Goal: Task Accomplishment & Management: Use online tool/utility

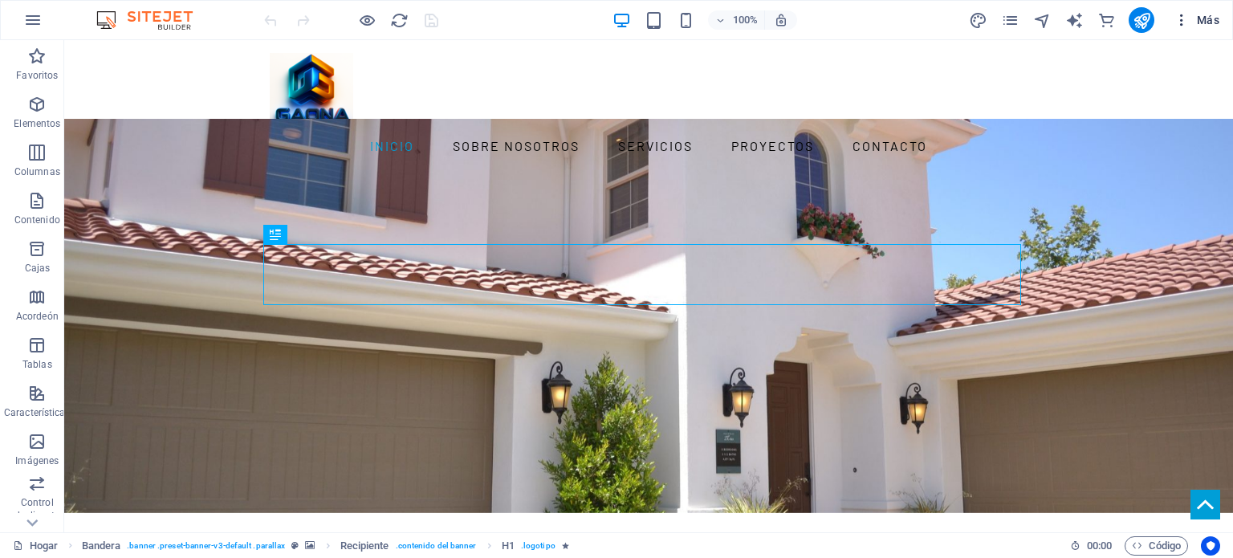
click at [1186, 18] on icon "button" at bounding box center [1182, 20] width 16 height 16
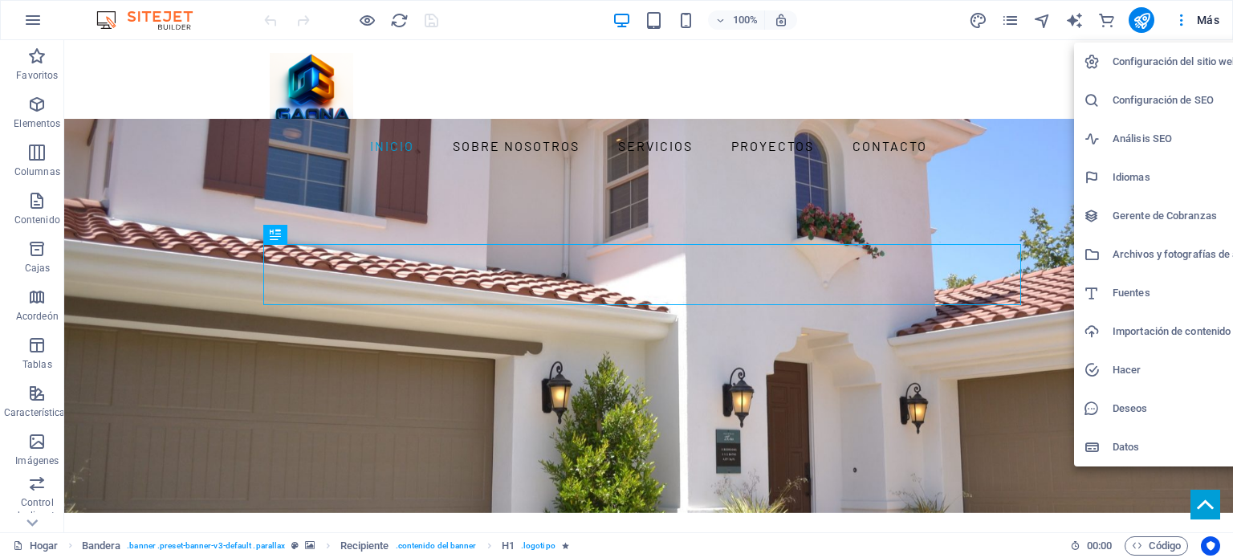
click at [1033, 86] on div at bounding box center [616, 279] width 1233 height 558
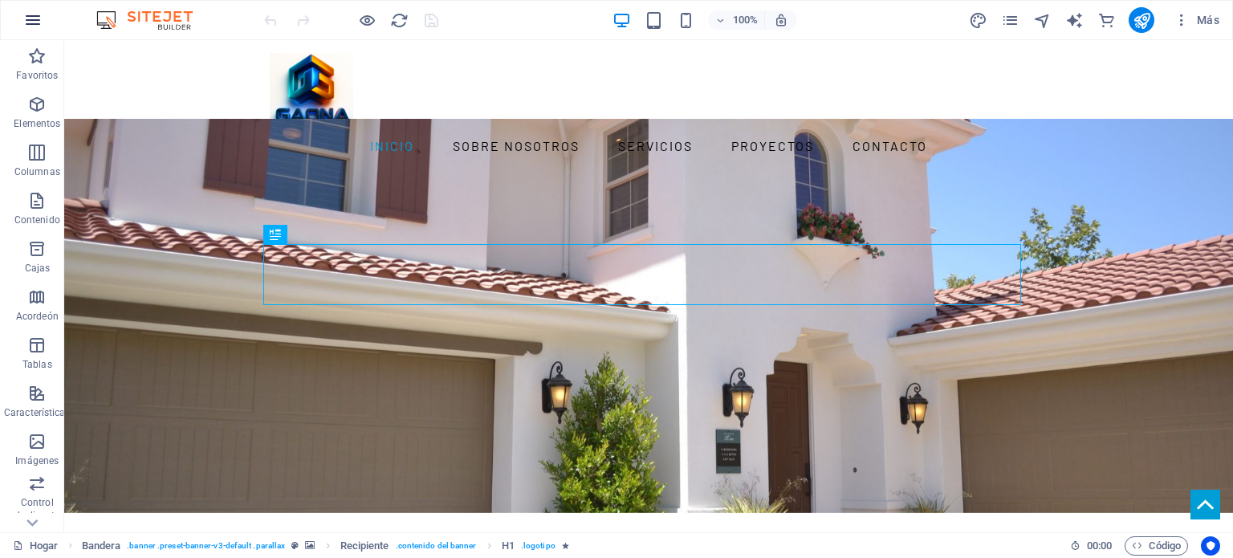
click at [34, 18] on icon "button" at bounding box center [32, 19] width 19 height 19
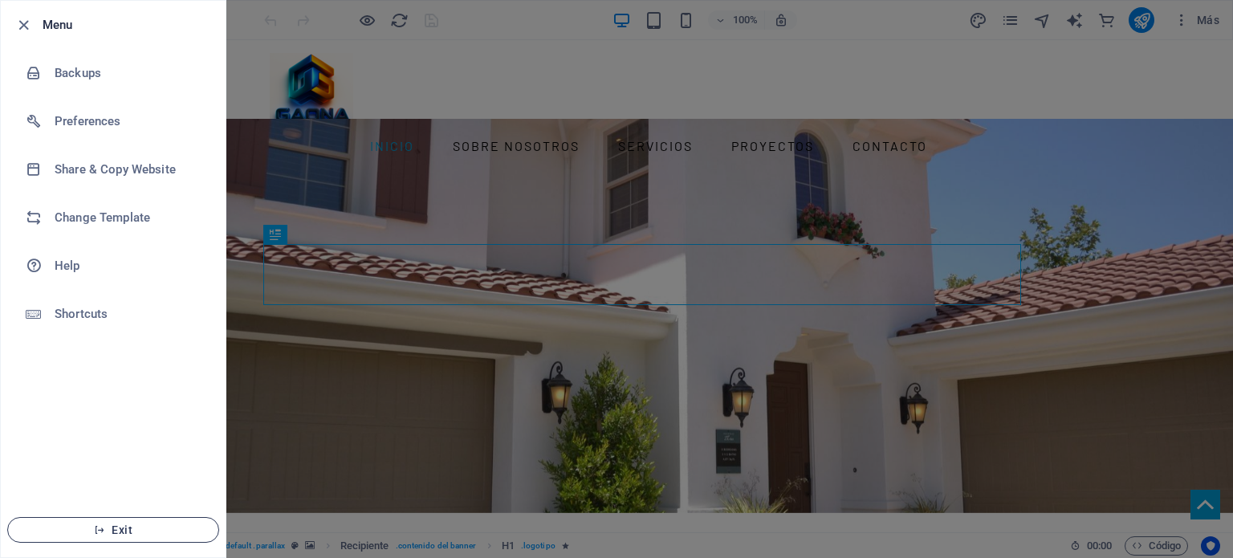
click at [133, 531] on span "Exit" at bounding box center [113, 529] width 185 height 13
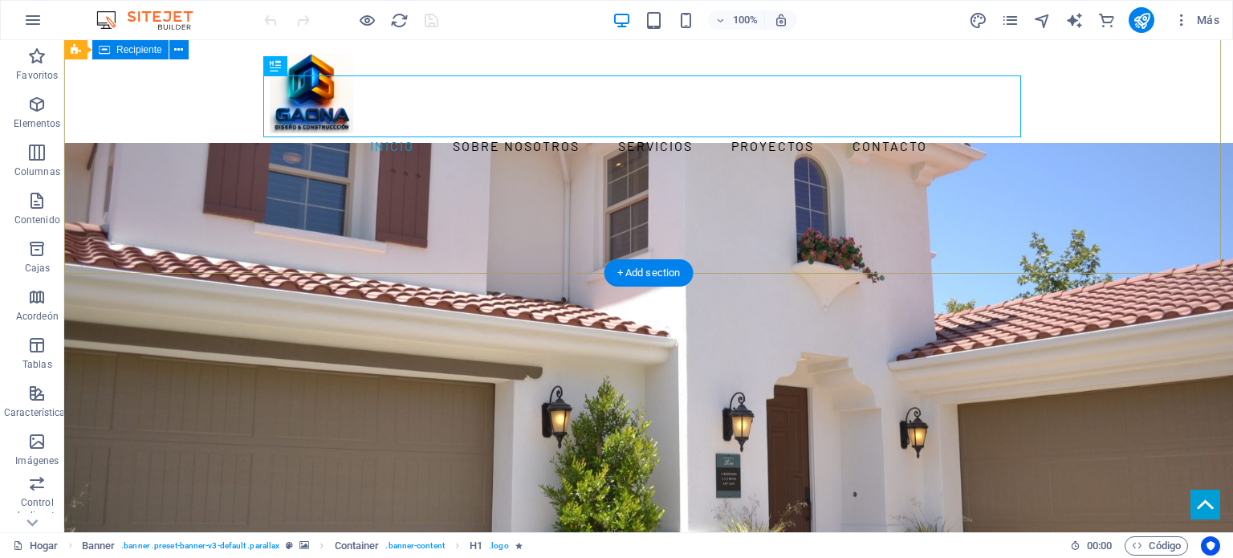
scroll to position [267, 0]
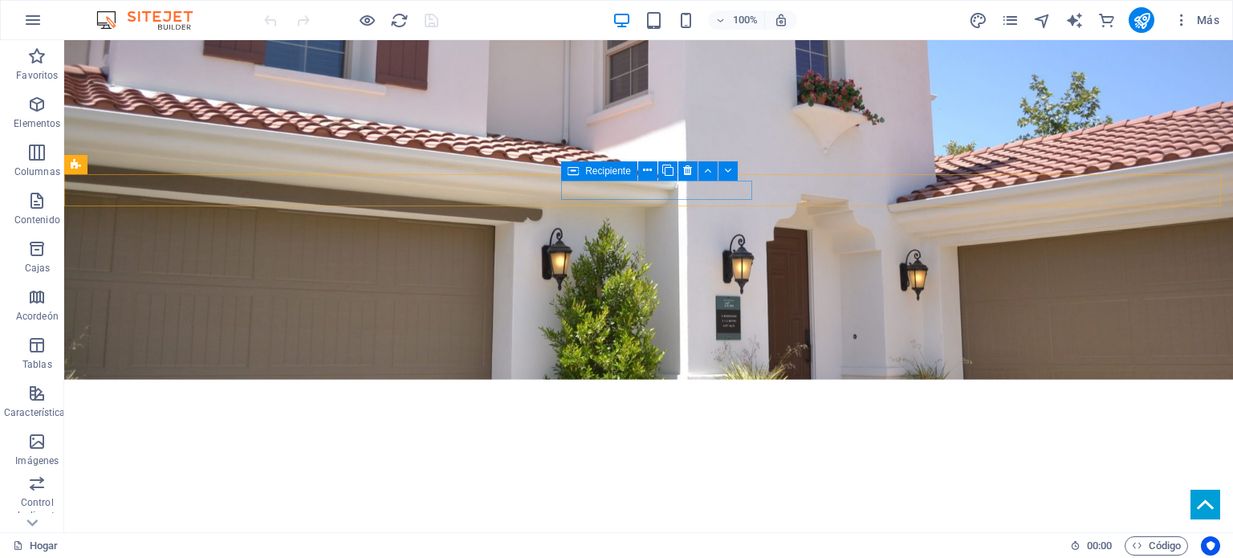
click at [572, 169] on icon at bounding box center [573, 170] width 11 height 19
click at [648, 170] on icon at bounding box center [647, 170] width 9 height 17
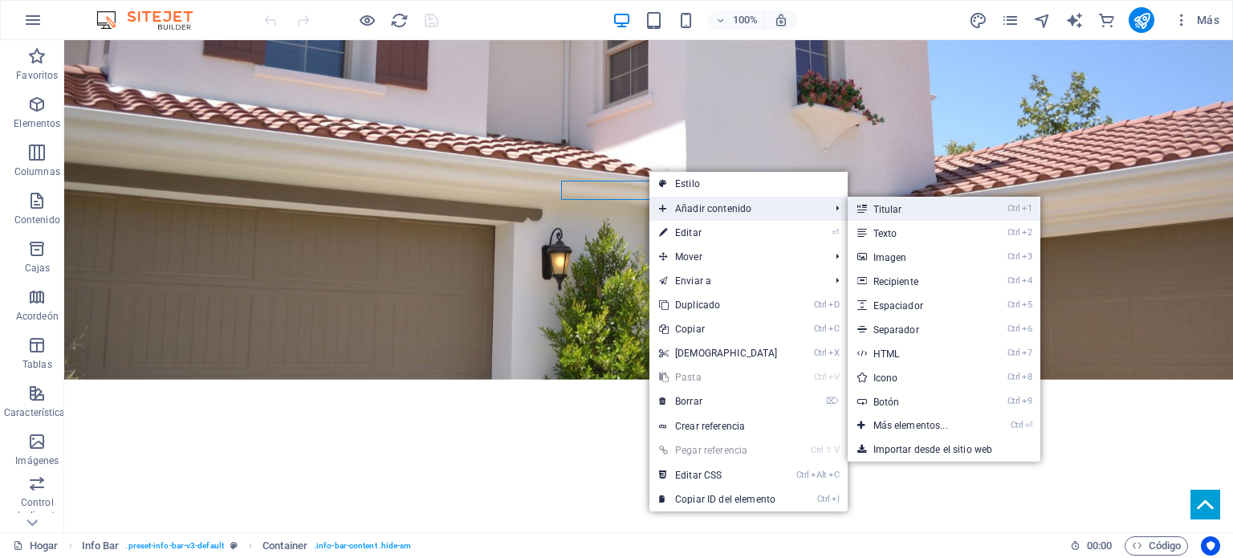
click at [889, 208] on font "Titular" at bounding box center [887, 209] width 29 height 11
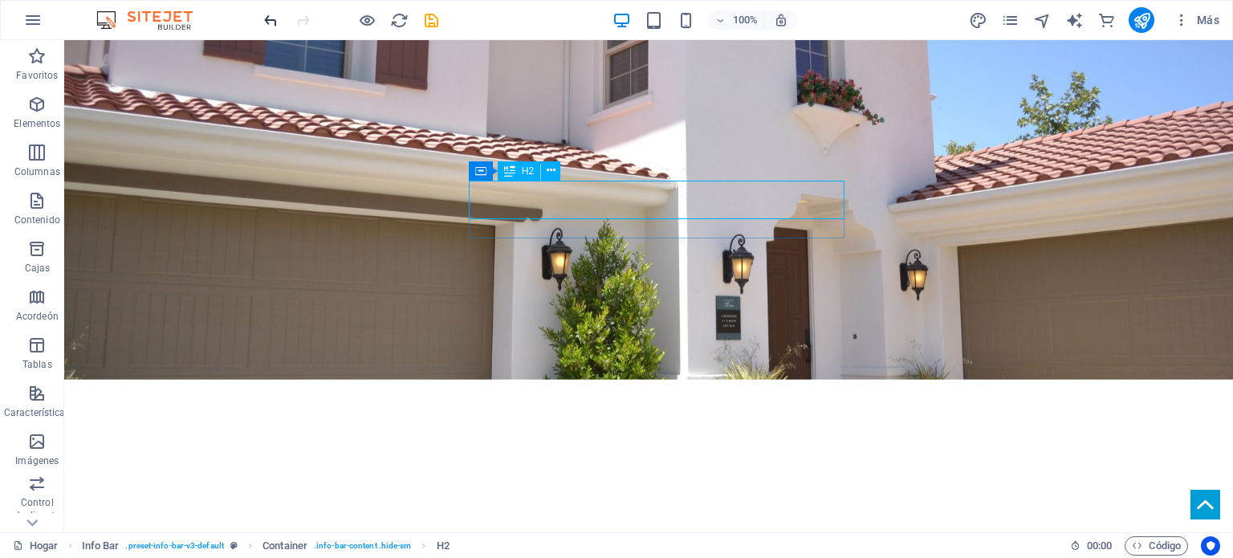
click at [274, 20] on icon "deshacer" at bounding box center [271, 20] width 18 height 18
click at [271, 18] on icon "deshacer" at bounding box center [271, 20] width 18 height 18
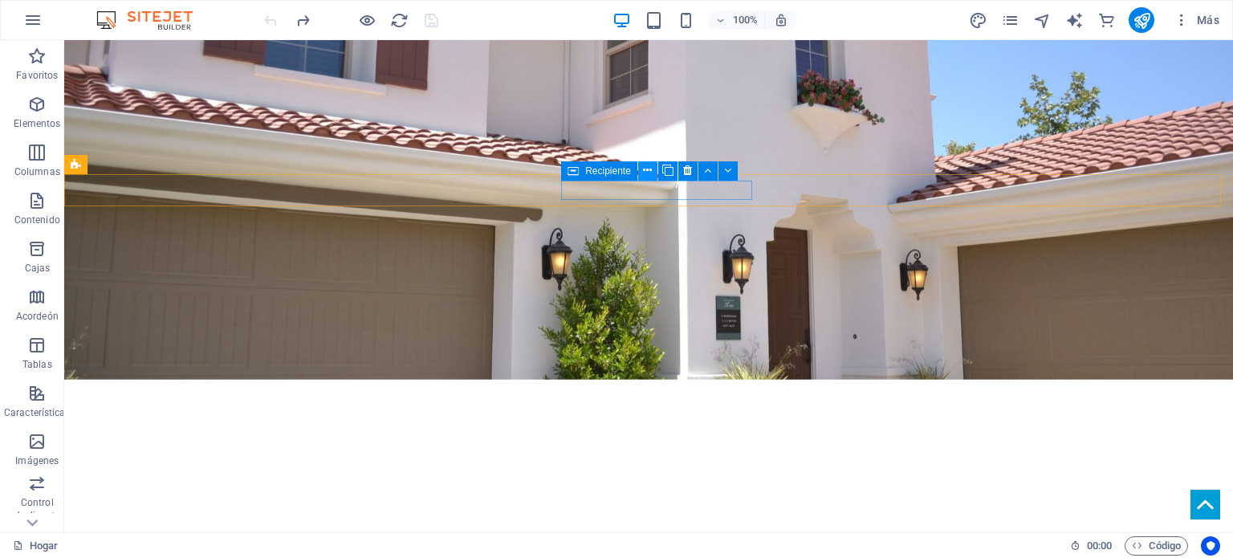
click at [648, 173] on icon at bounding box center [647, 170] width 9 height 17
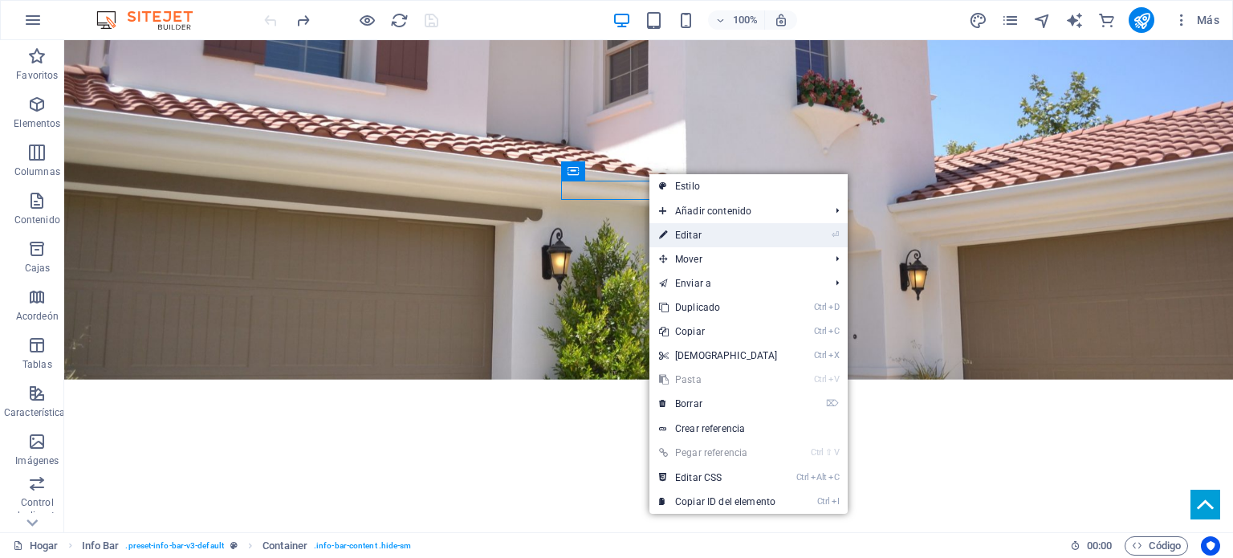
click at [707, 234] on link "⏎ Editar" at bounding box center [718, 235] width 138 height 24
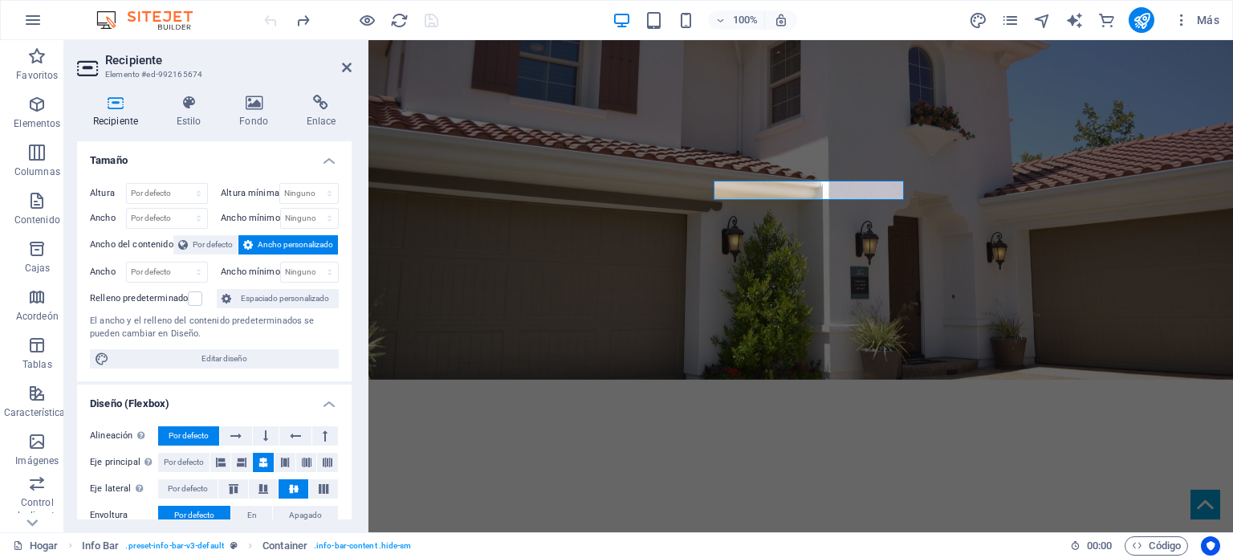
drag, startPoint x: 344, startPoint y: 193, endPoint x: 2, endPoint y: 158, distance: 344.6
click at [370, 198] on div "Recipiente Elemento #ed-992165674 Recipiente Estilo Fondo Enlace Tamaño Altura …" at bounding box center [648, 286] width 1169 height 492
click at [193, 110] on icon at bounding box center [189, 103] width 56 height 16
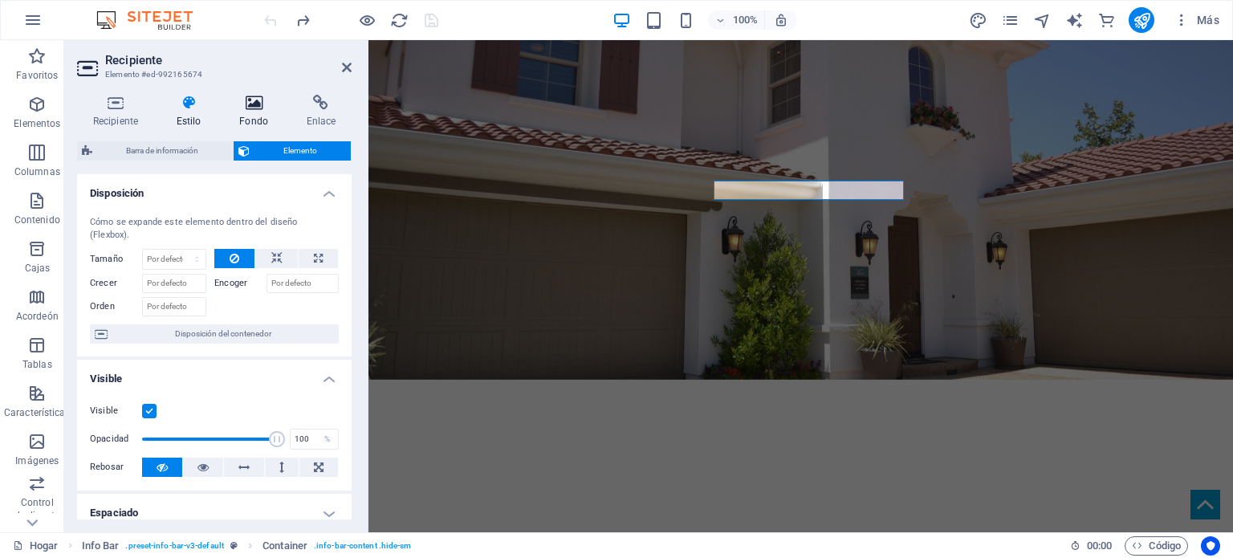
click at [268, 108] on icon at bounding box center [253, 103] width 60 height 16
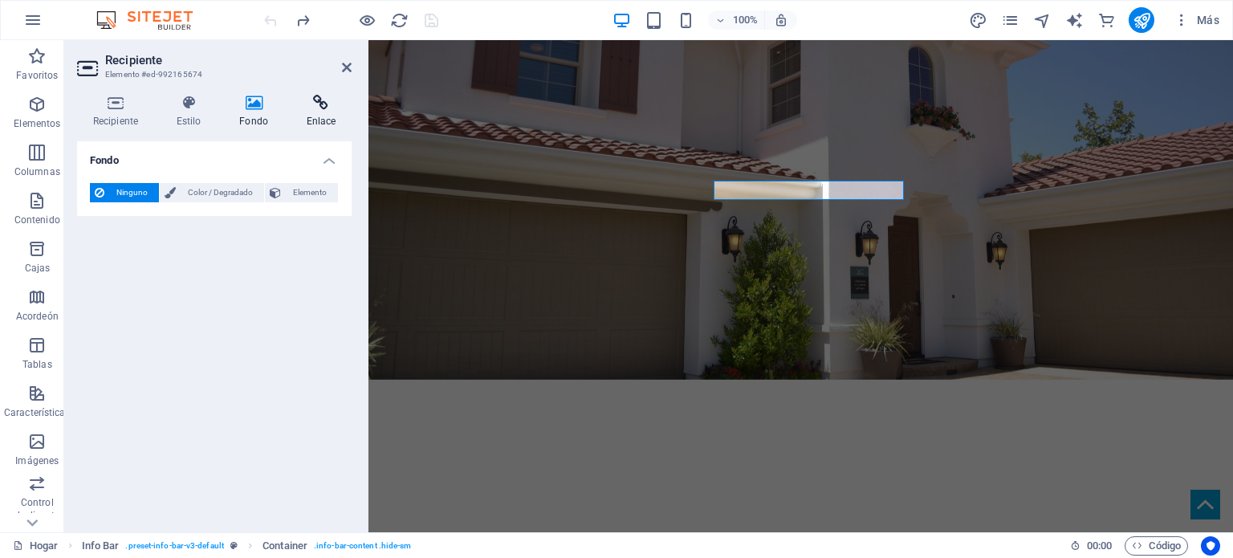
click at [318, 103] on icon at bounding box center [321, 103] width 61 height 16
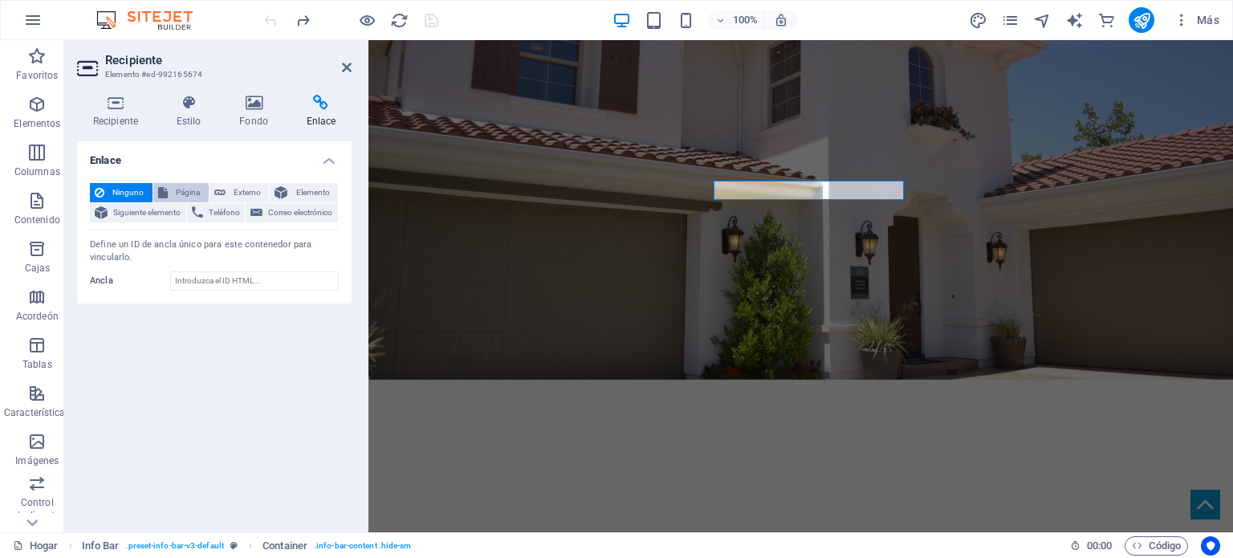
click at [185, 191] on font "Página" at bounding box center [188, 192] width 24 height 9
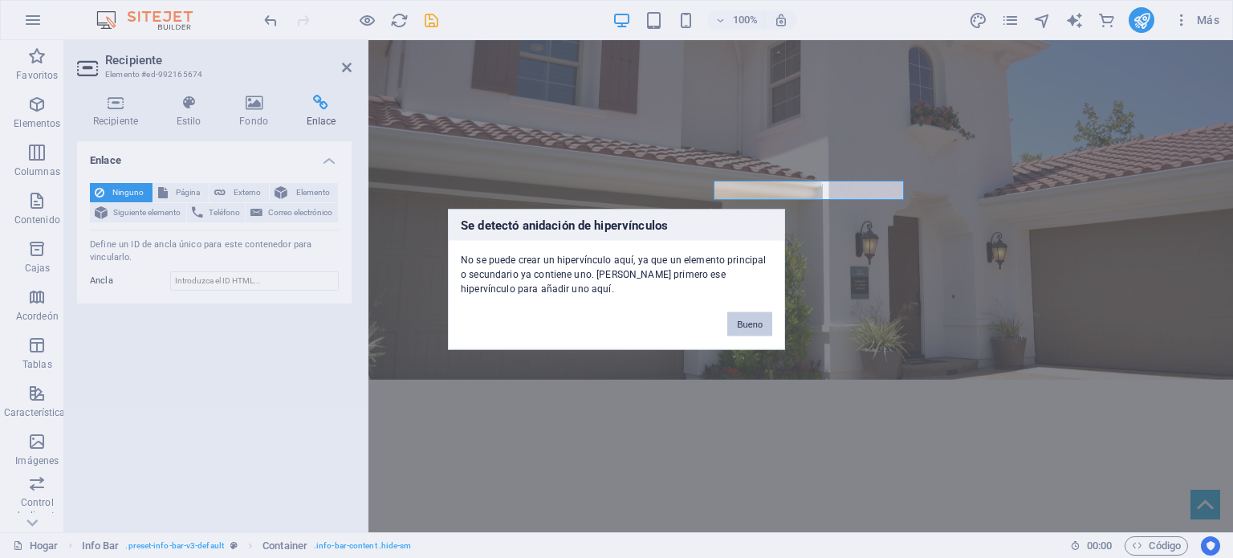
drag, startPoint x: 759, startPoint y: 323, endPoint x: 315, endPoint y: 266, distance: 448.3
click at [759, 323] on font "Bueno" at bounding box center [750, 324] width 26 height 10
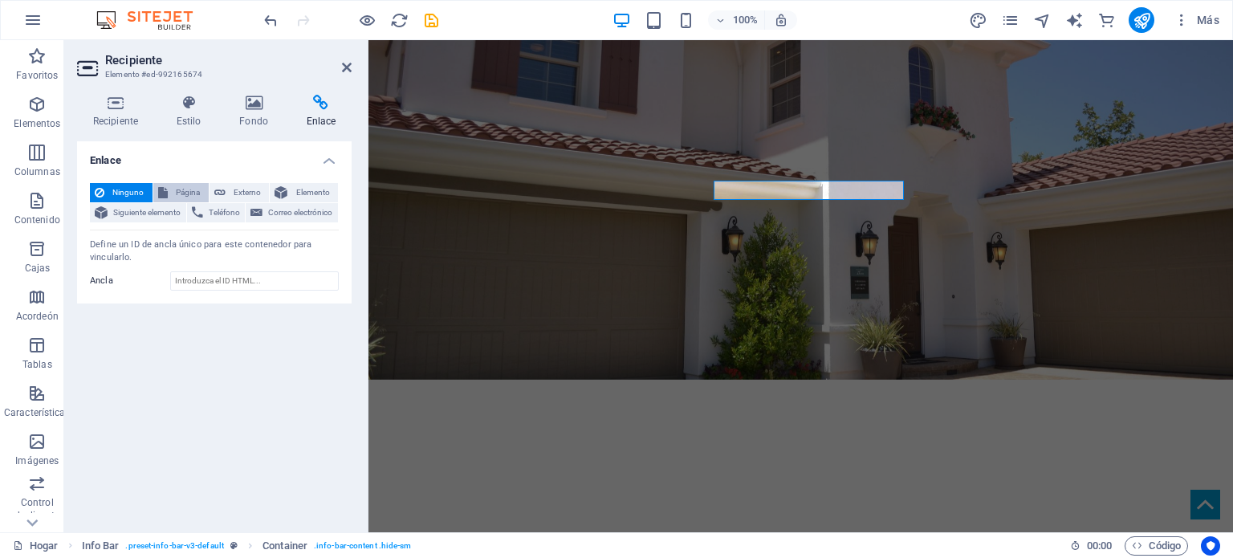
click at [197, 189] on font "Página" at bounding box center [188, 192] width 24 height 9
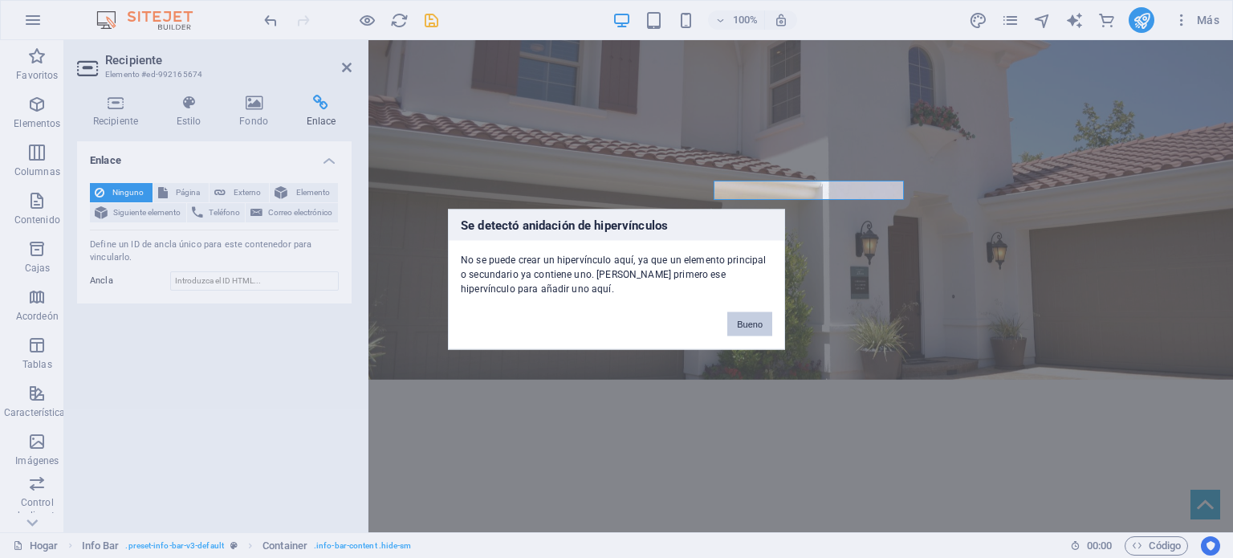
click at [756, 323] on font "Bueno" at bounding box center [750, 324] width 26 height 10
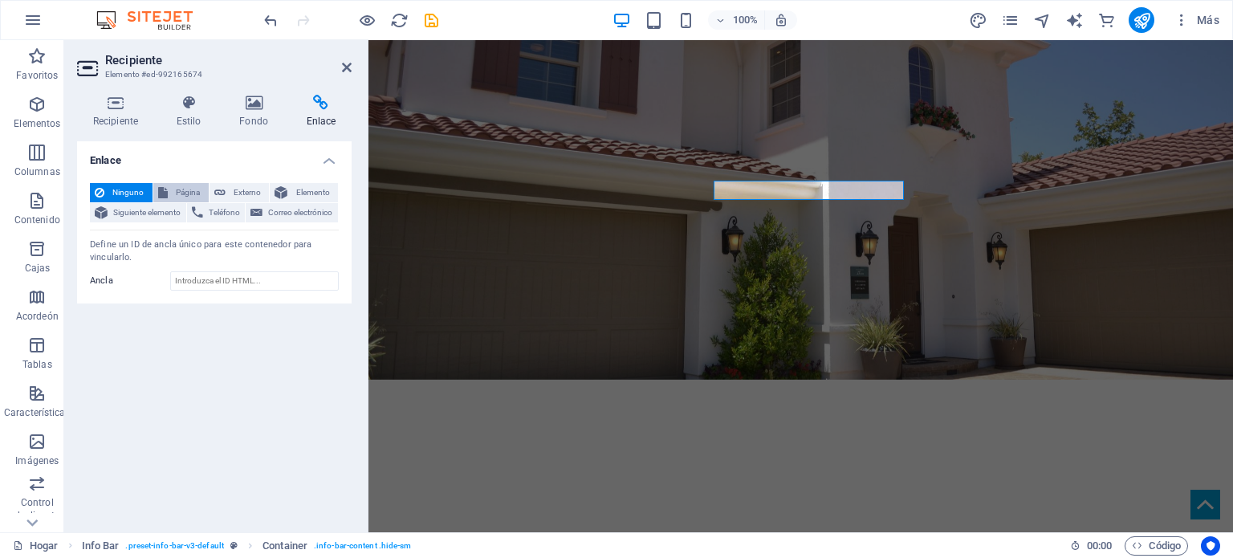
click at [181, 189] on font "Página" at bounding box center [188, 192] width 24 height 9
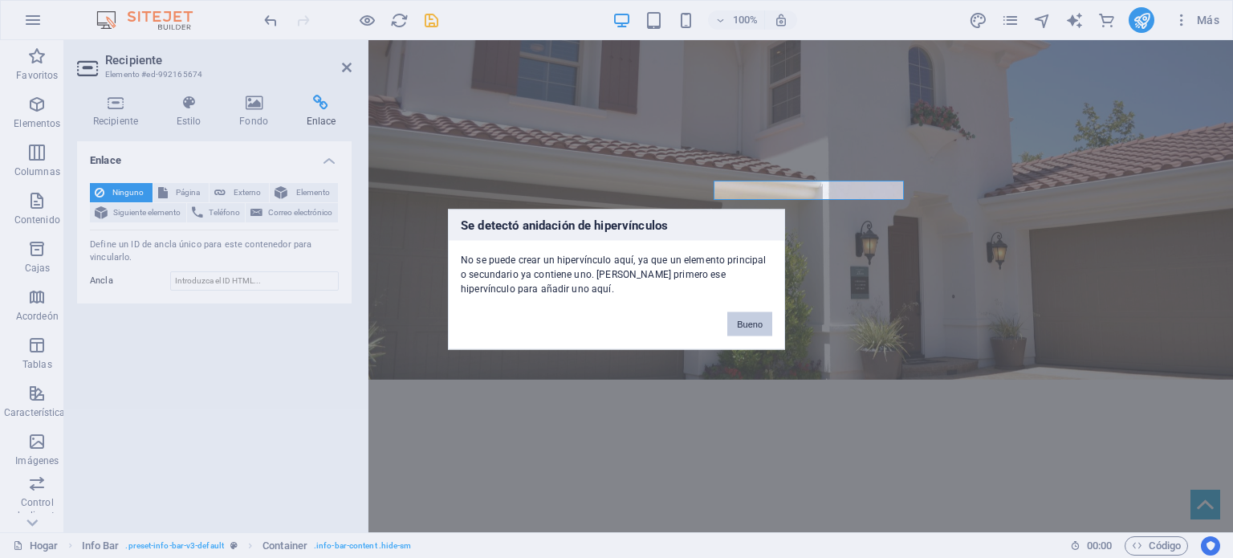
click at [749, 322] on font "Bueno" at bounding box center [750, 324] width 26 height 10
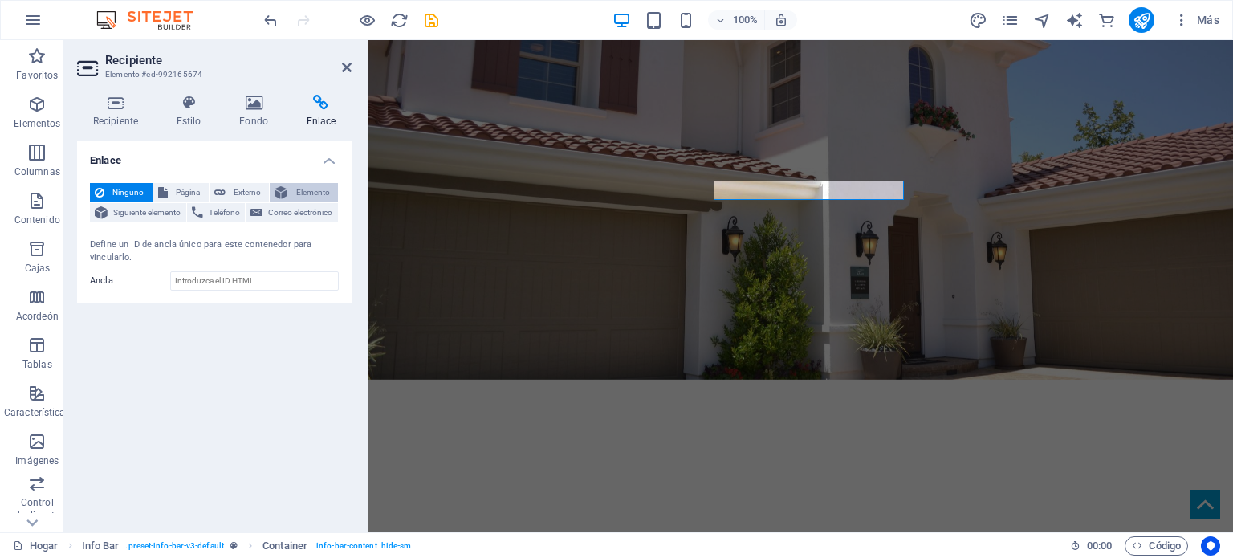
click at [317, 189] on font "Elemento" at bounding box center [313, 192] width 34 height 9
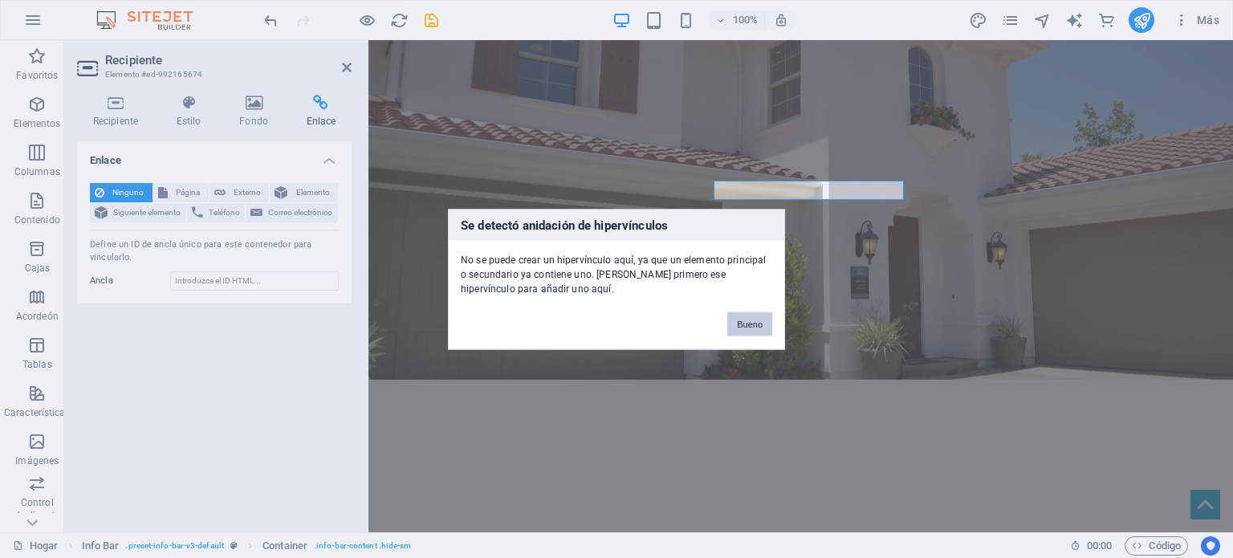
click at [762, 322] on font "Bueno" at bounding box center [750, 324] width 26 height 10
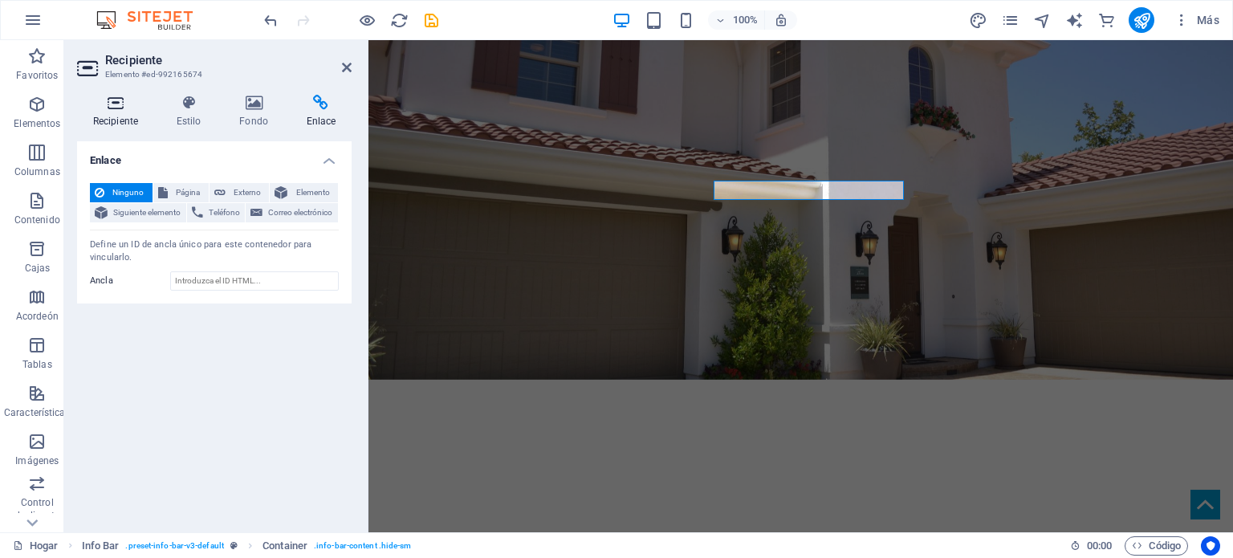
click at [114, 108] on icon at bounding box center [115, 103] width 77 height 16
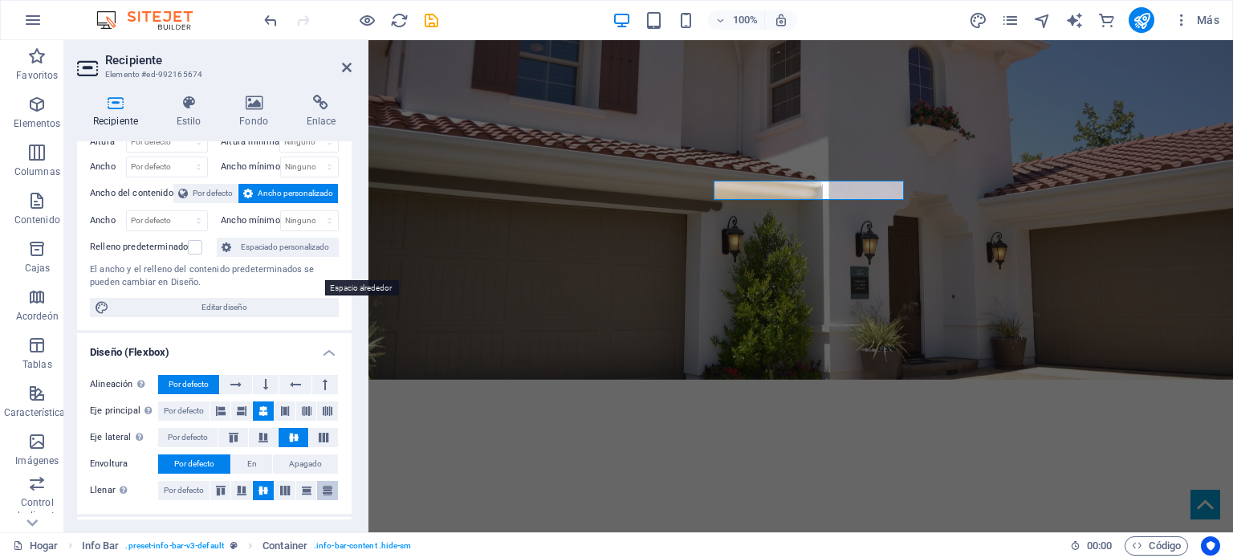
scroll to position [2, 0]
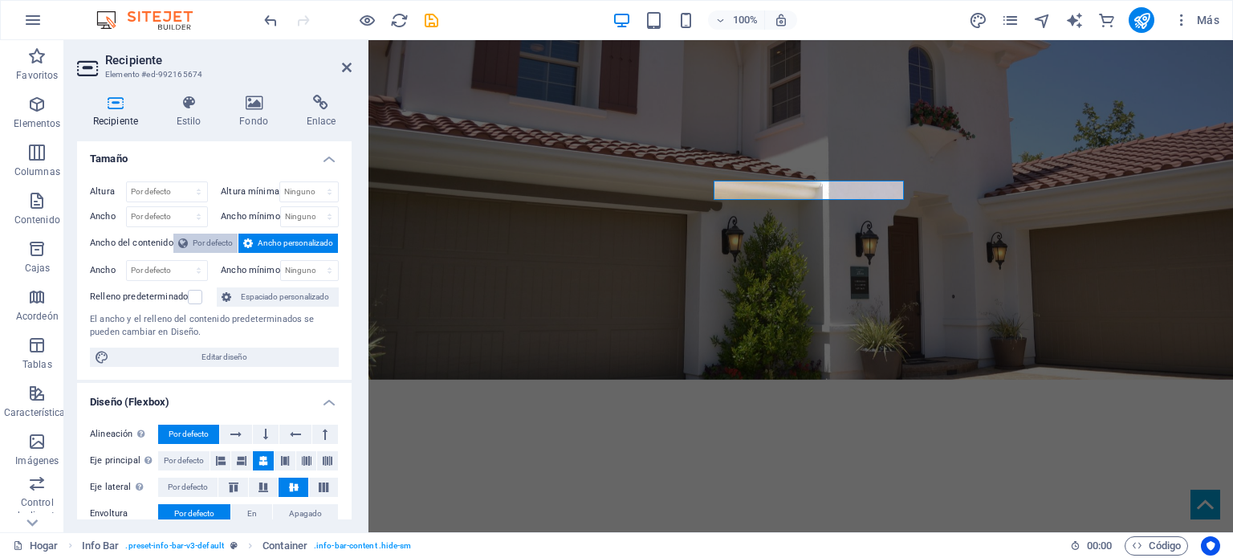
click at [212, 242] on font "Por defecto" at bounding box center [213, 242] width 40 height 9
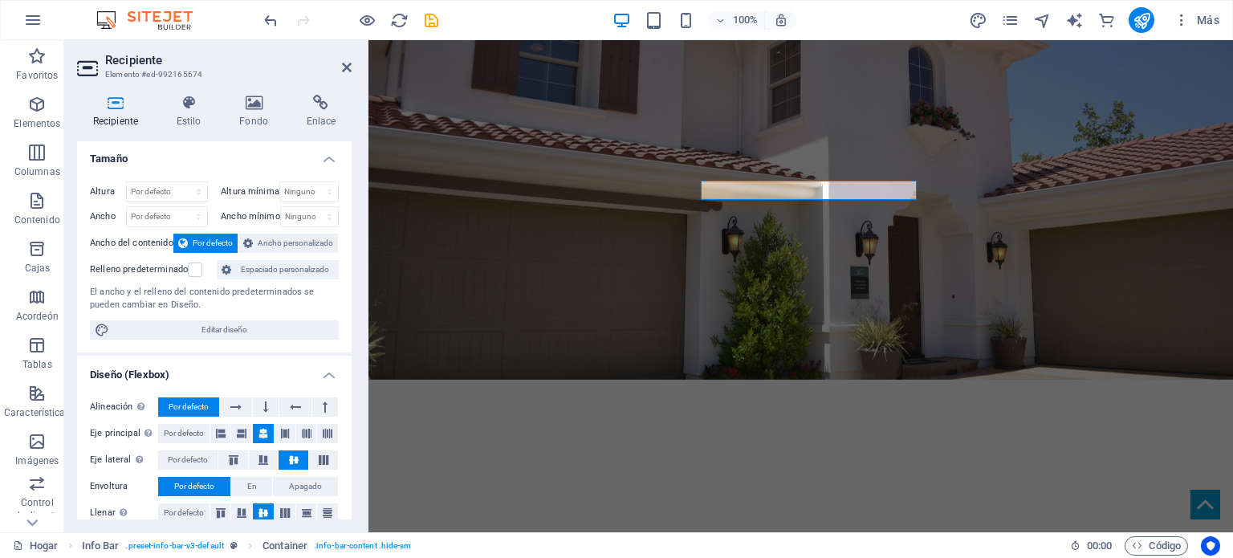
click at [135, 241] on font "Ancho del contenido" at bounding box center [131, 243] width 83 height 10
click at [285, 245] on font "Ancho personalizado" at bounding box center [295, 242] width 75 height 9
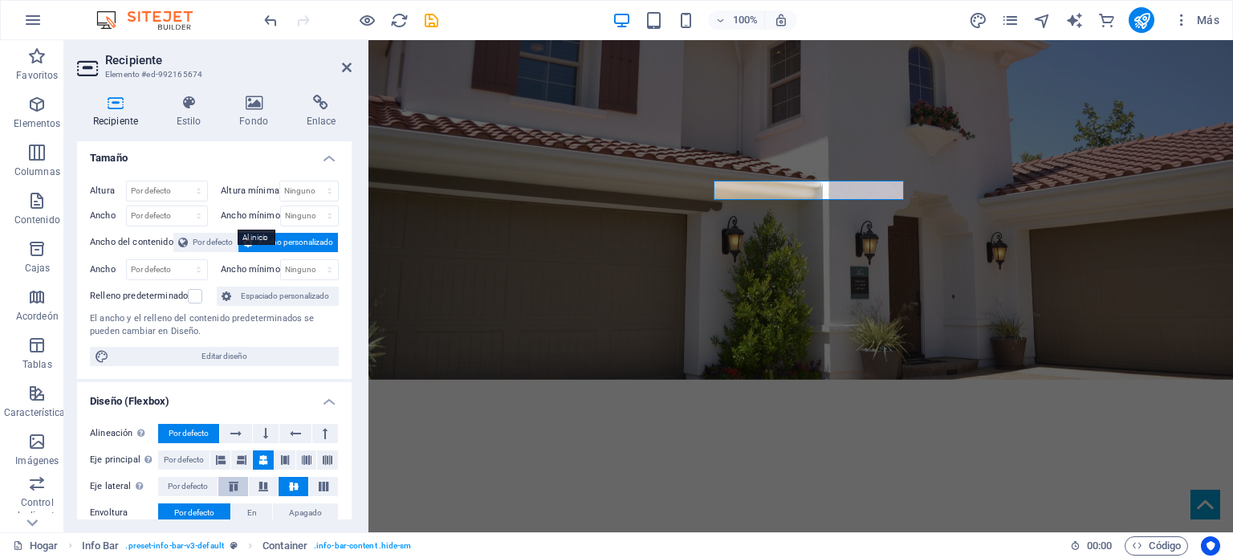
scroll to position [0, 0]
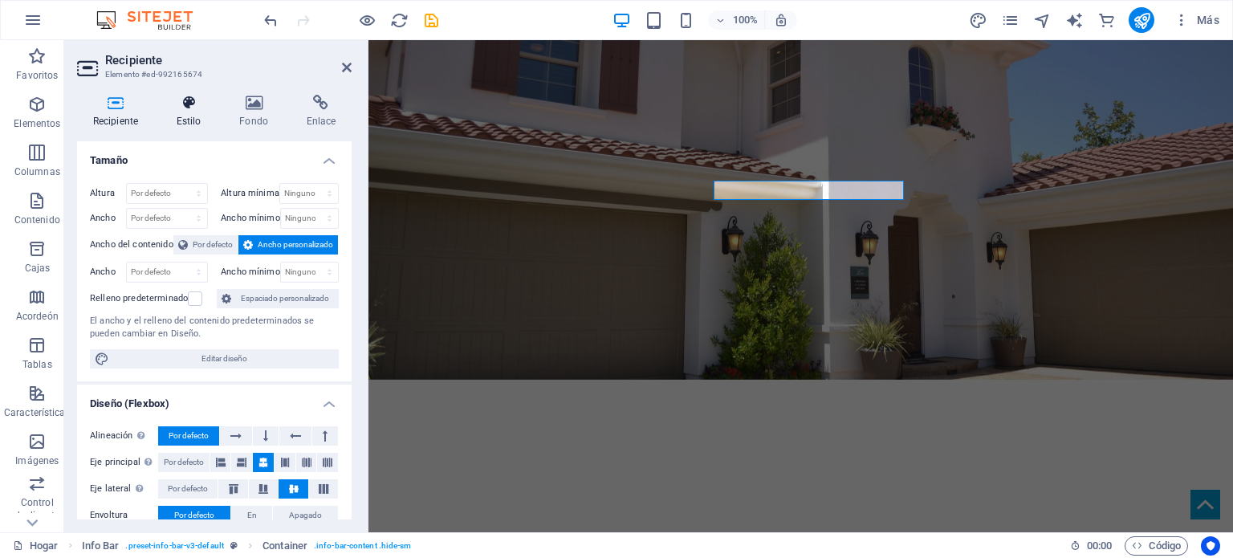
click at [186, 110] on icon at bounding box center [189, 103] width 56 height 16
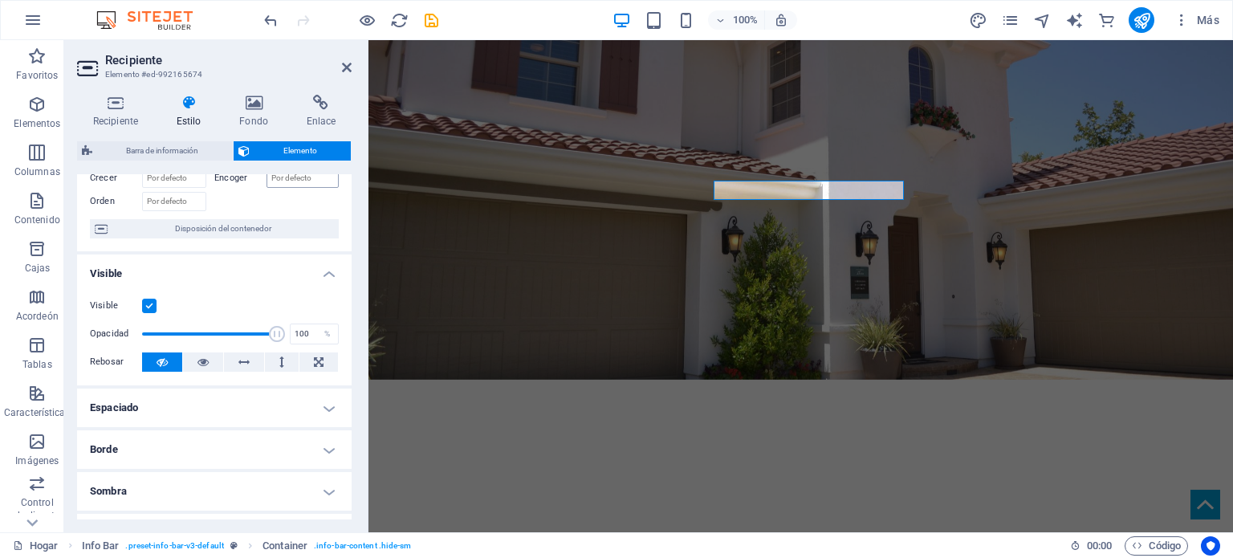
scroll to position [133, 0]
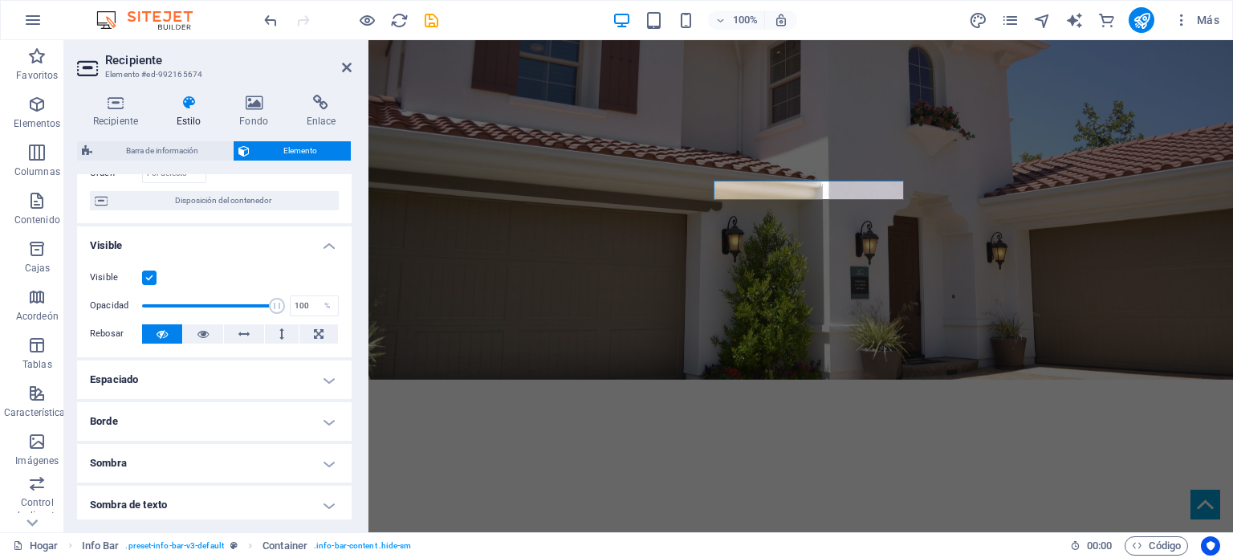
click at [149, 271] on label at bounding box center [149, 278] width 14 height 14
click at [0, 0] on input "Visible" at bounding box center [0, 0] width 0 height 0
click at [149, 271] on label at bounding box center [149, 278] width 14 height 14
click at [0, 0] on input "Visible" at bounding box center [0, 0] width 0 height 0
click at [325, 367] on h4 "Espaciado" at bounding box center [214, 379] width 275 height 39
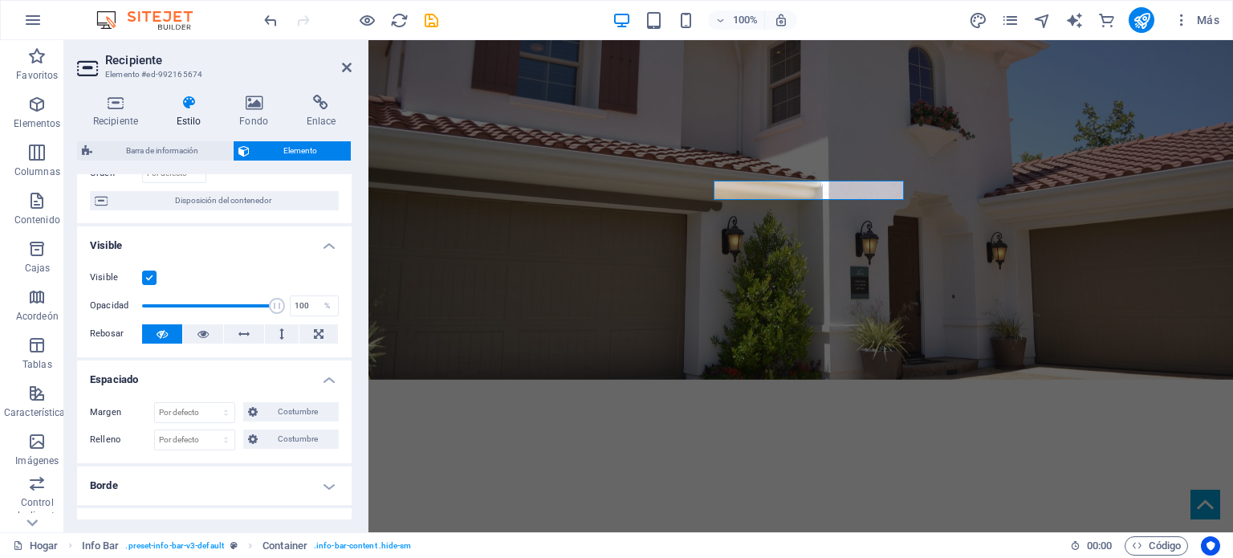
click at [326, 364] on h4 "Espaciado" at bounding box center [214, 374] width 275 height 29
click at [324, 406] on h4 "Borde" at bounding box center [214, 421] width 275 height 39
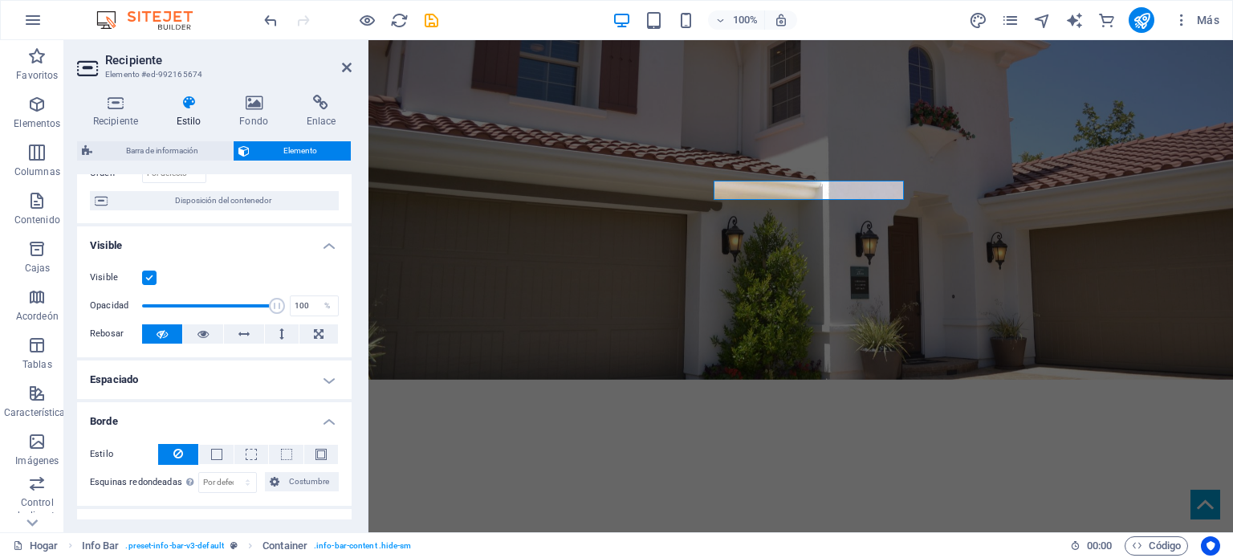
click at [324, 406] on h4 "Borde" at bounding box center [214, 416] width 275 height 29
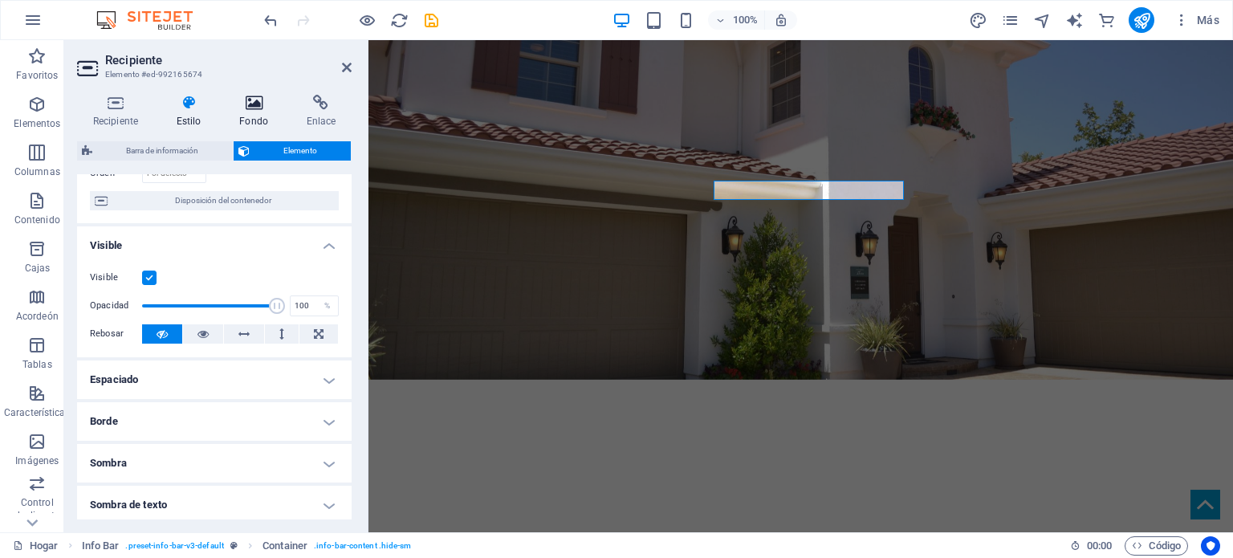
click at [257, 102] on icon at bounding box center [253, 103] width 60 height 16
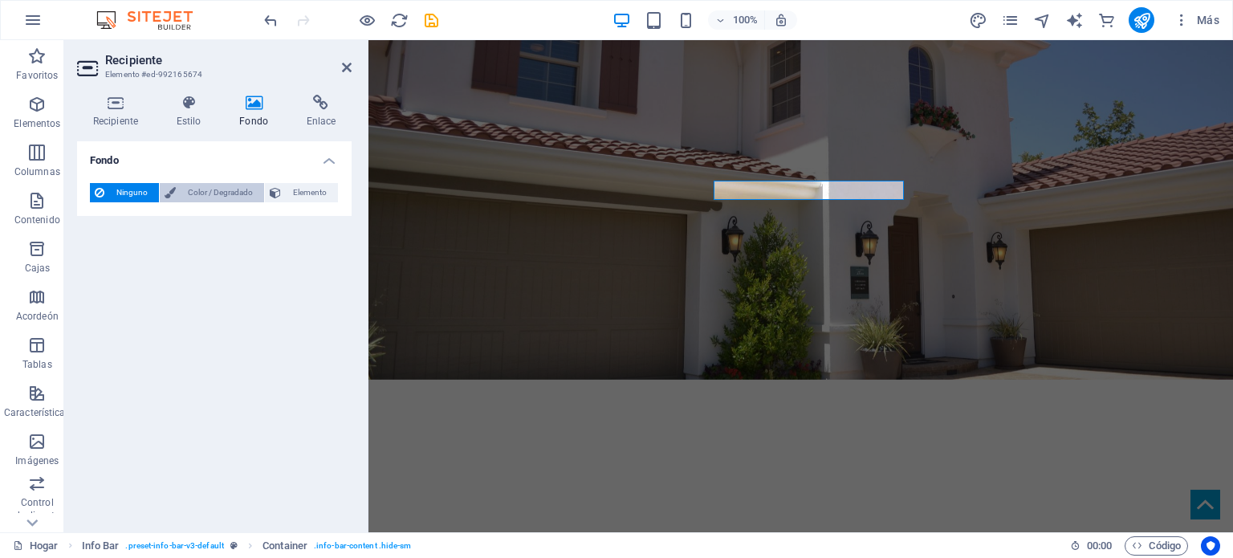
click at [210, 189] on font "Color / Degradado" at bounding box center [220, 192] width 65 height 9
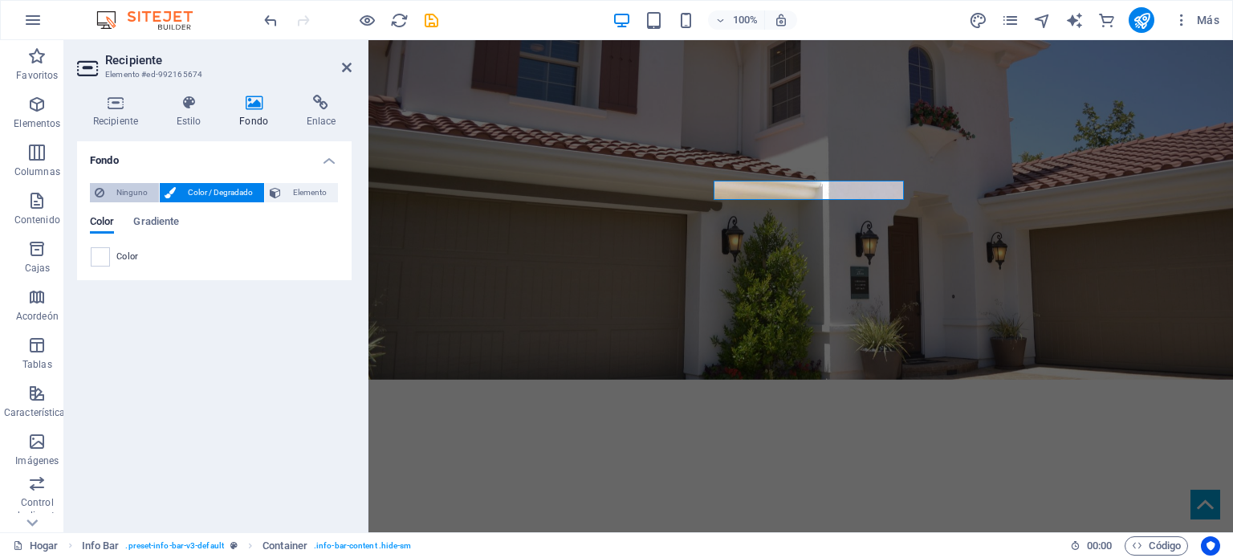
click at [135, 188] on font "Ninguno" at bounding box center [131, 192] width 31 height 9
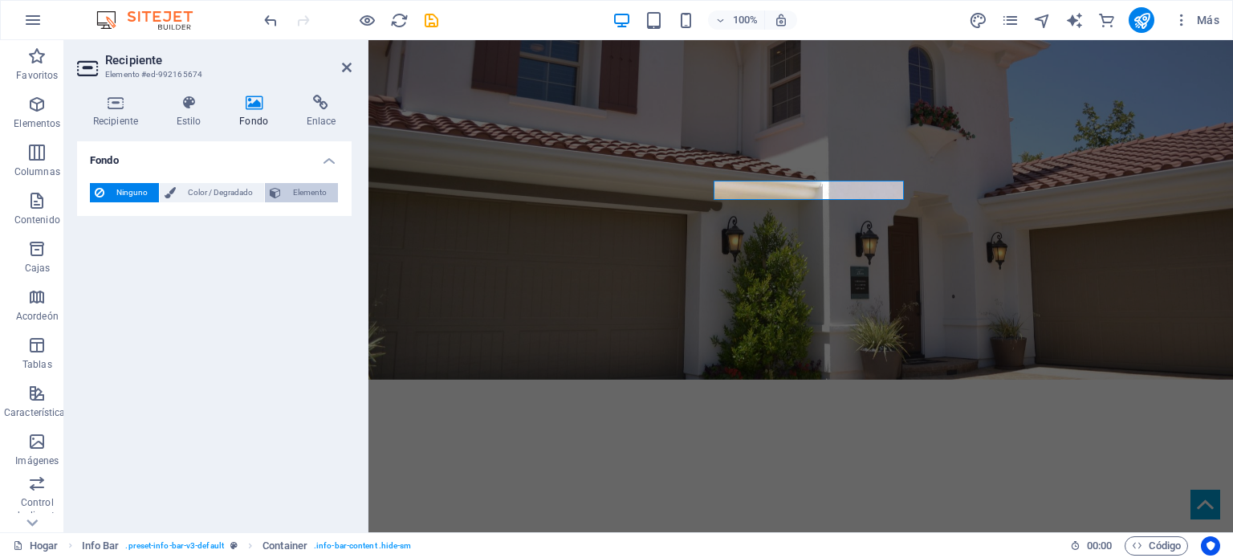
click at [311, 192] on font "Elemento" at bounding box center [310, 192] width 34 height 9
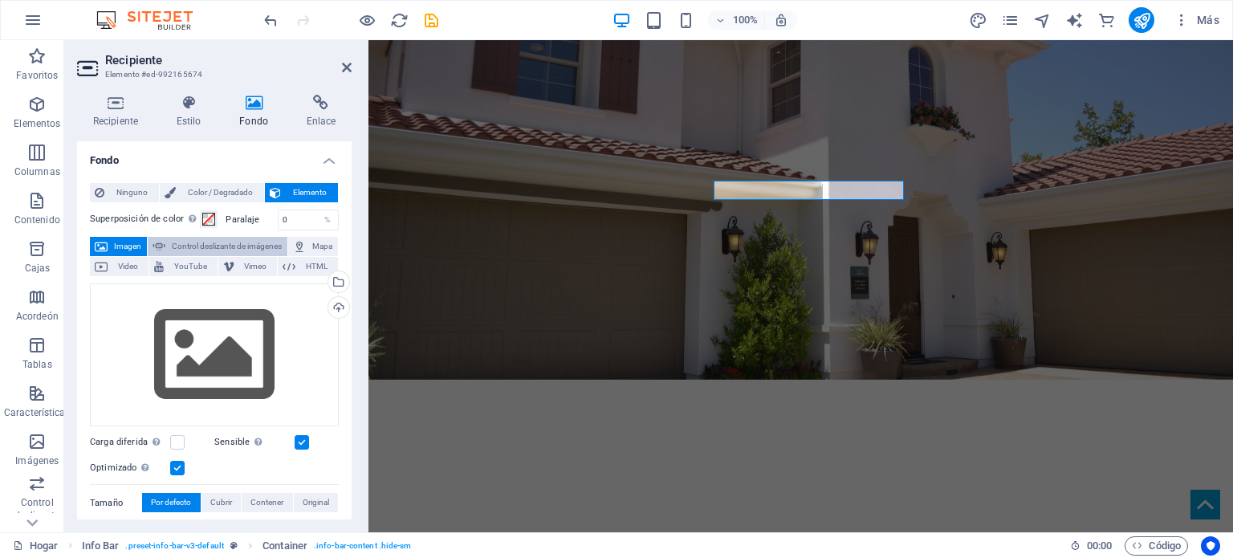
click at [210, 246] on font "Control deslizante de imágenes" at bounding box center [227, 246] width 110 height 9
select select "ms"
select select "s"
select select "progressive"
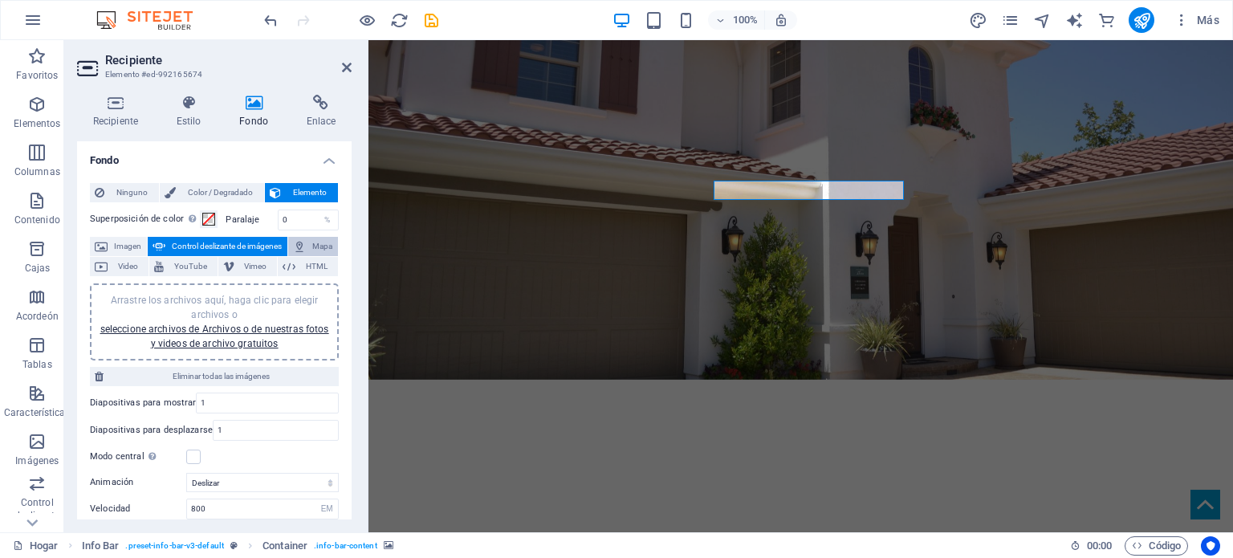
click at [311, 244] on span "Mapa" at bounding box center [322, 246] width 22 height 19
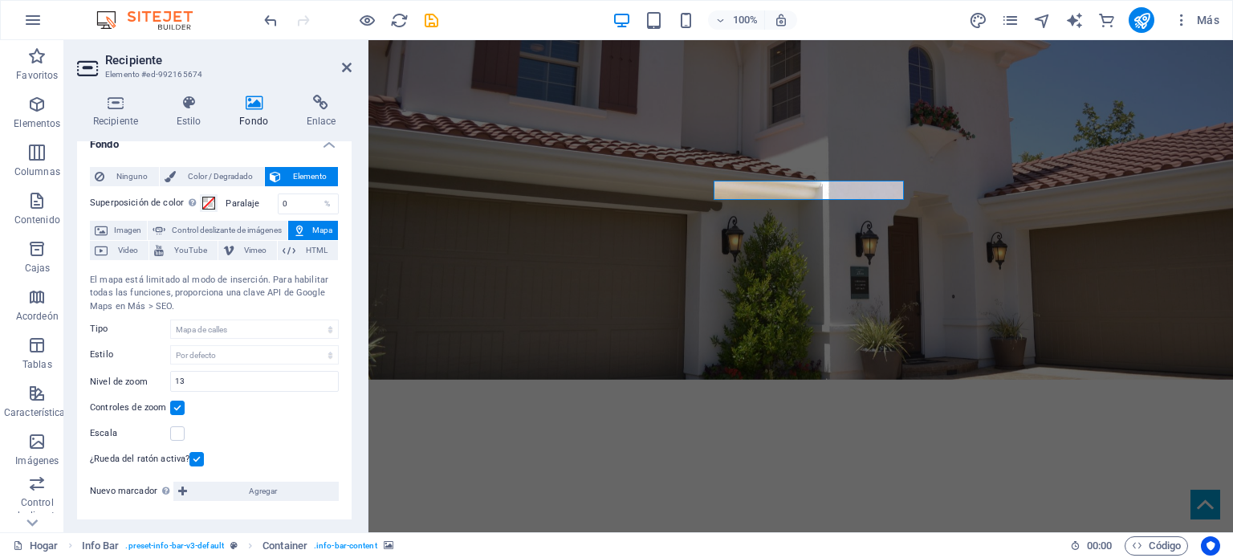
scroll to position [0, 0]
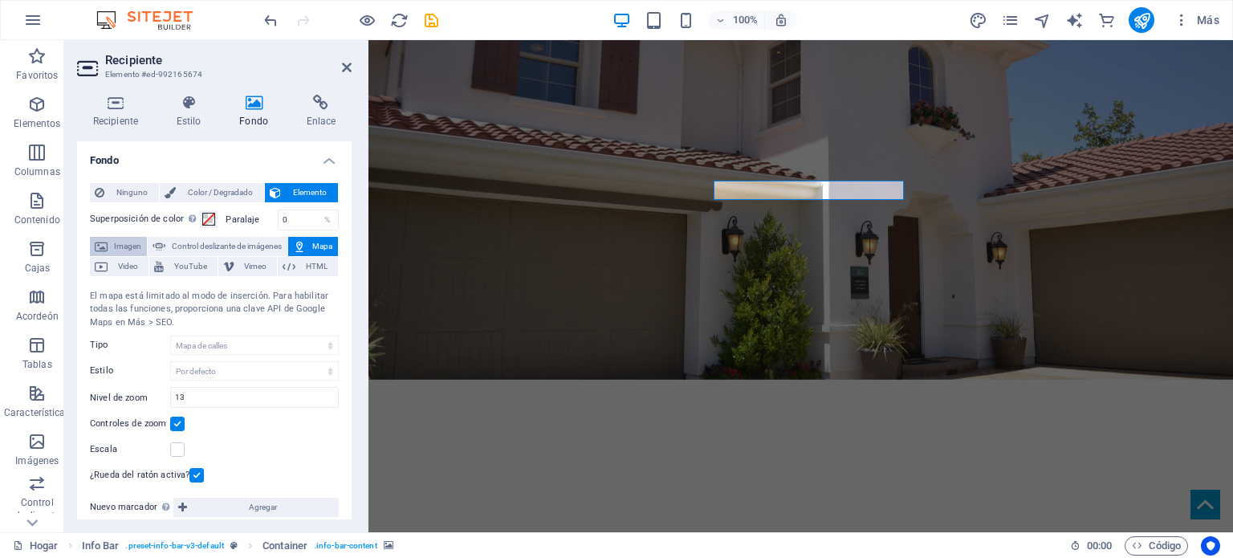
click at [125, 246] on font "Imagen" at bounding box center [127, 246] width 27 height 9
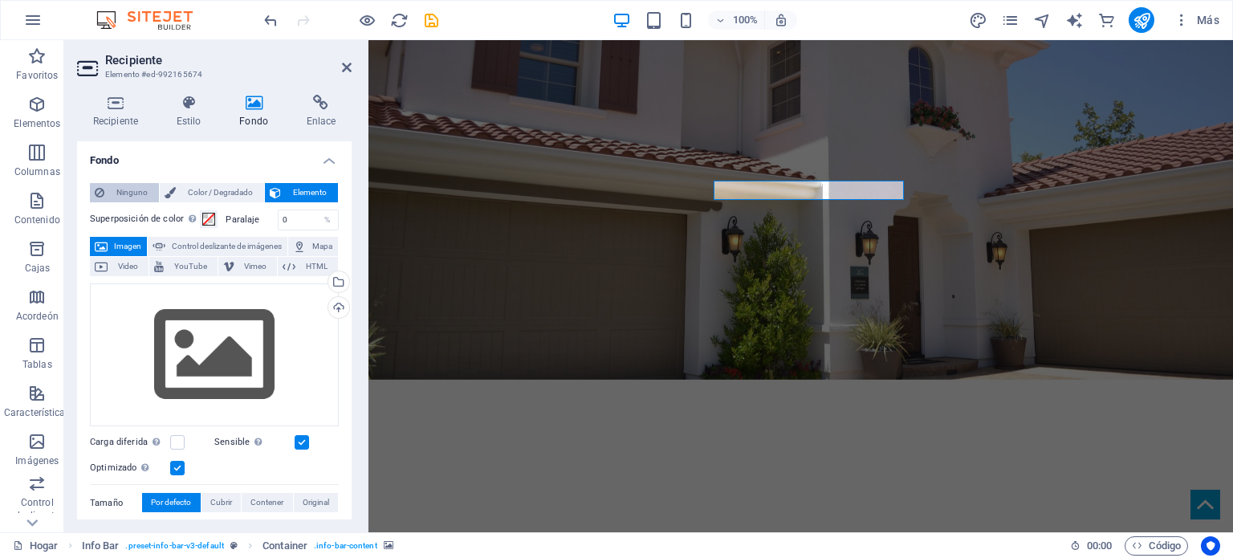
click at [134, 195] on font "Ninguno" at bounding box center [131, 192] width 31 height 9
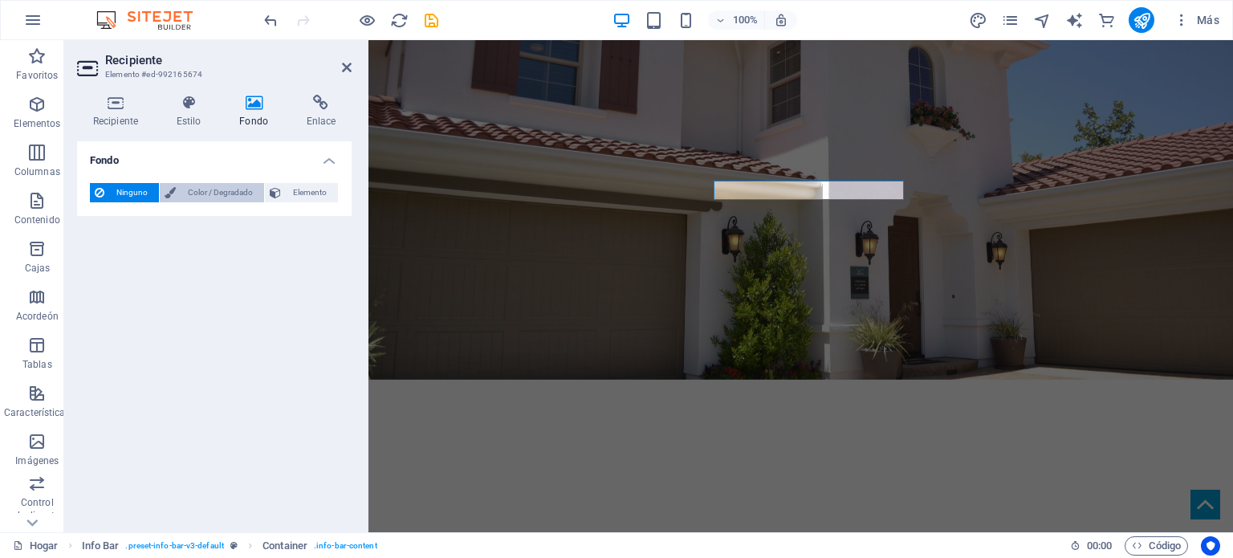
click at [201, 193] on font "Color / Degradado" at bounding box center [220, 192] width 65 height 9
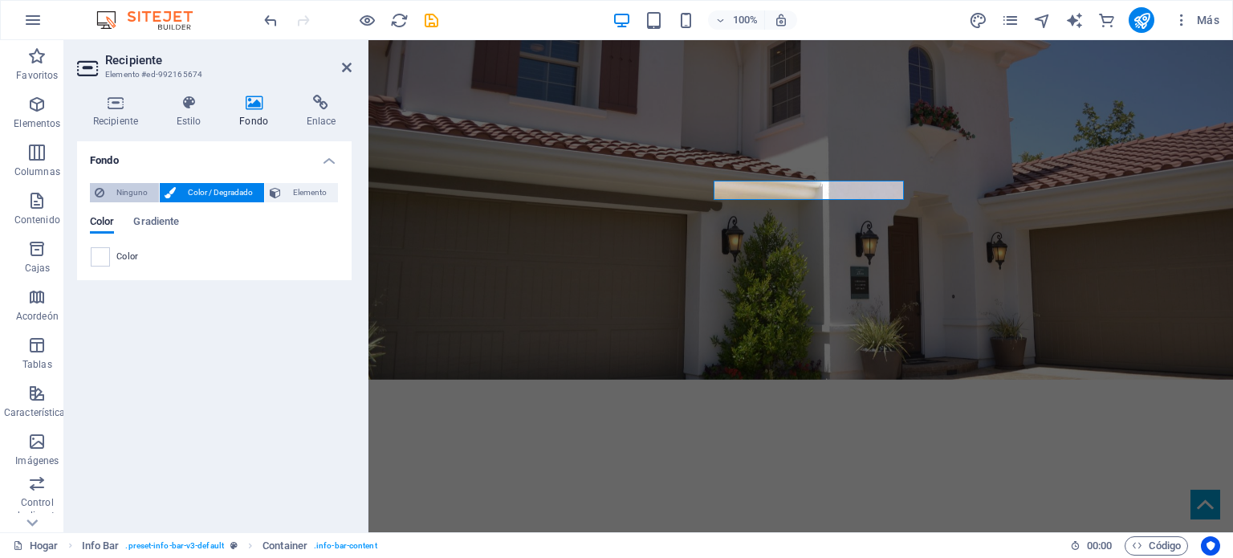
click at [137, 193] on font "Ninguno" at bounding box center [131, 192] width 31 height 9
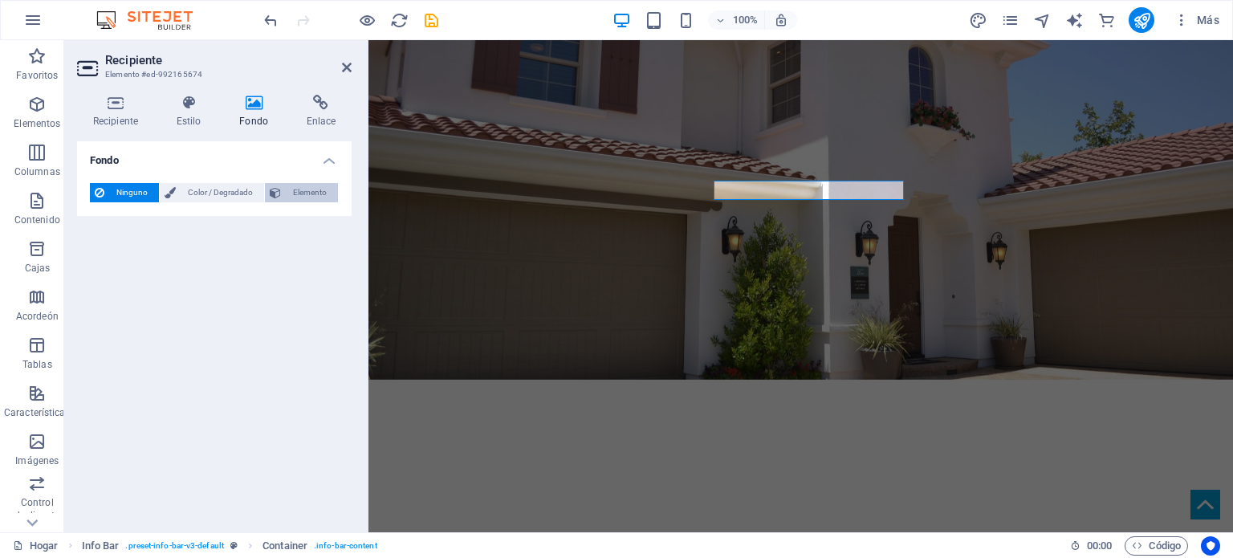
click at [304, 193] on font "Elemento" at bounding box center [310, 192] width 34 height 9
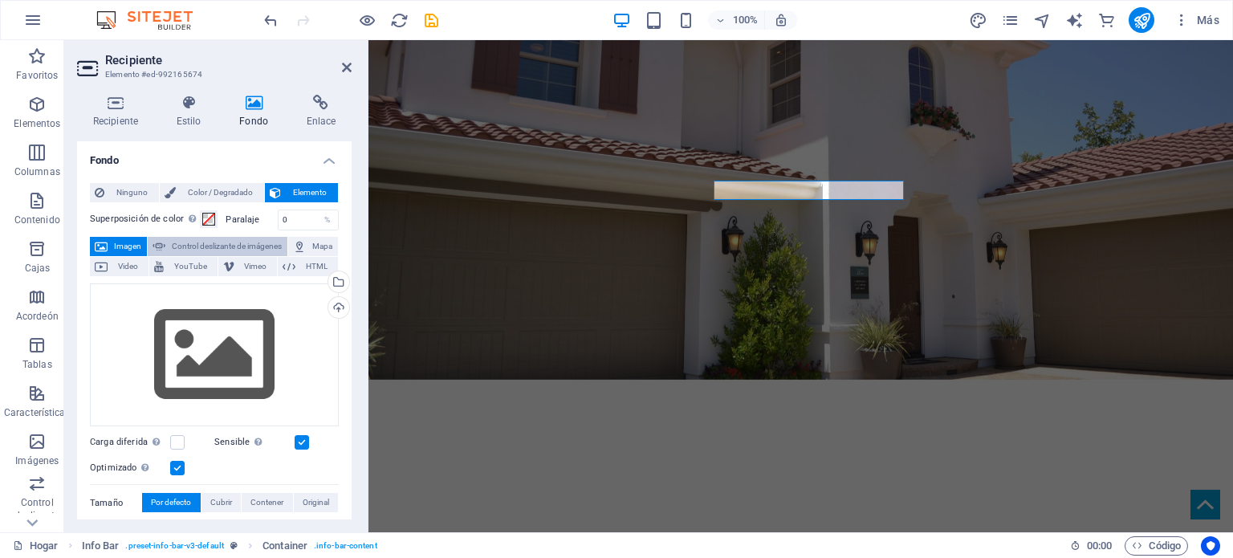
click at [200, 245] on font "Control deslizante de imágenes" at bounding box center [227, 246] width 110 height 9
select select "ms"
select select "s"
select select "progressive"
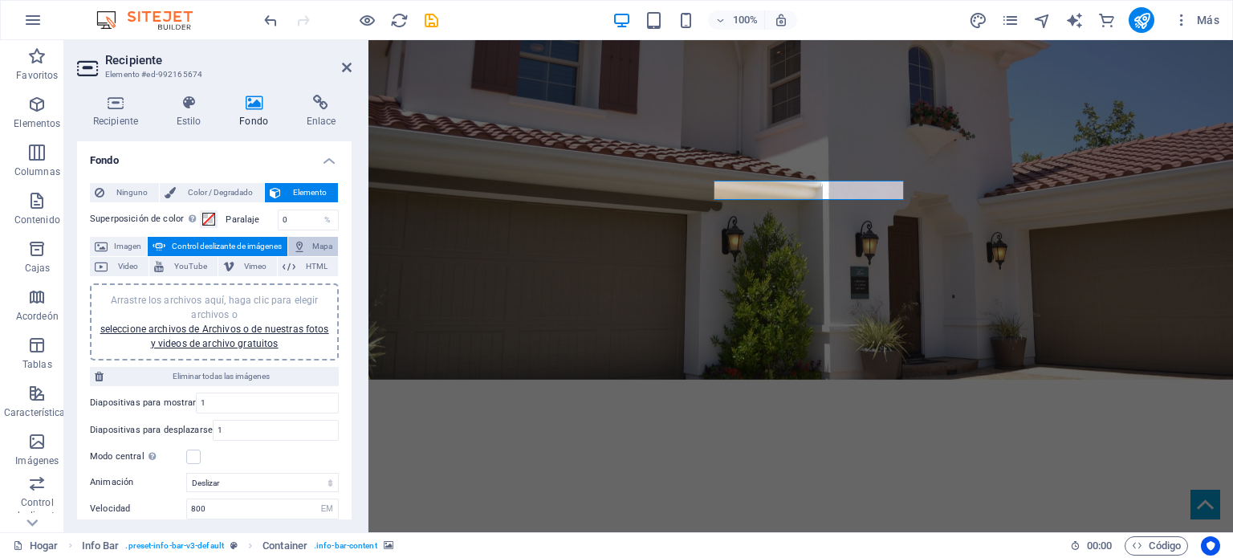
click at [307, 246] on button "Mapa" at bounding box center [313, 246] width 50 height 19
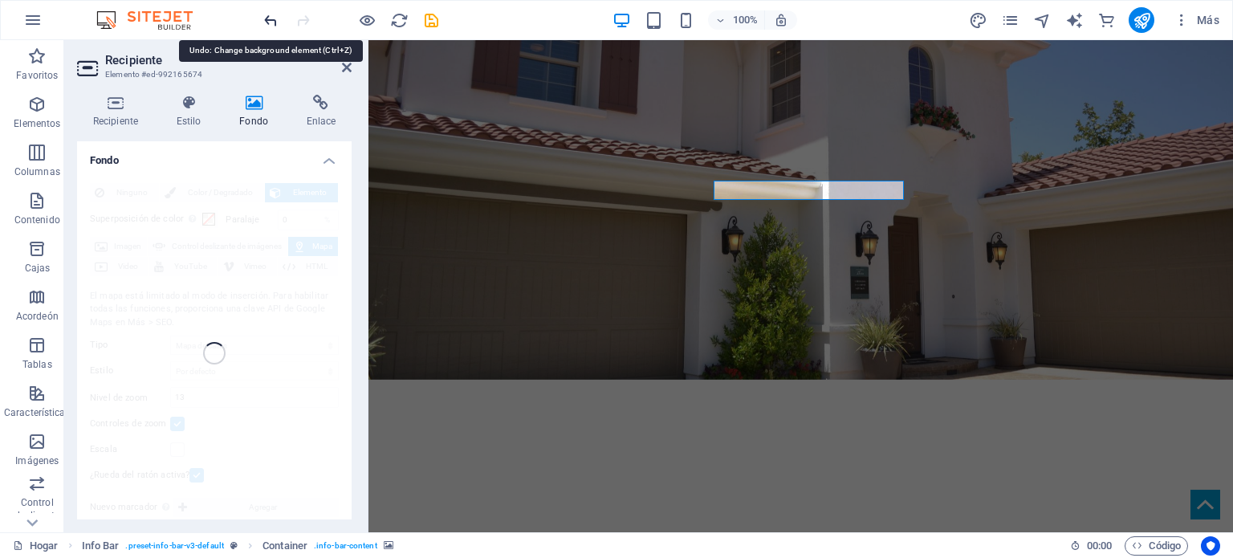
click at [271, 17] on icon "deshacer" at bounding box center [271, 20] width 18 height 18
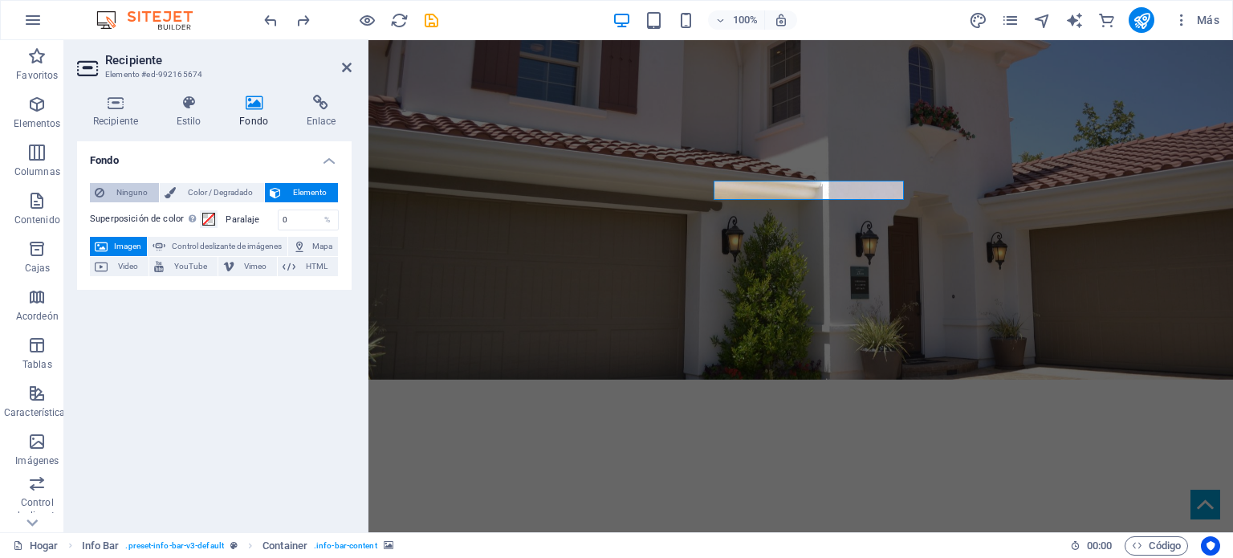
click at [129, 190] on font "Ninguno" at bounding box center [131, 192] width 31 height 9
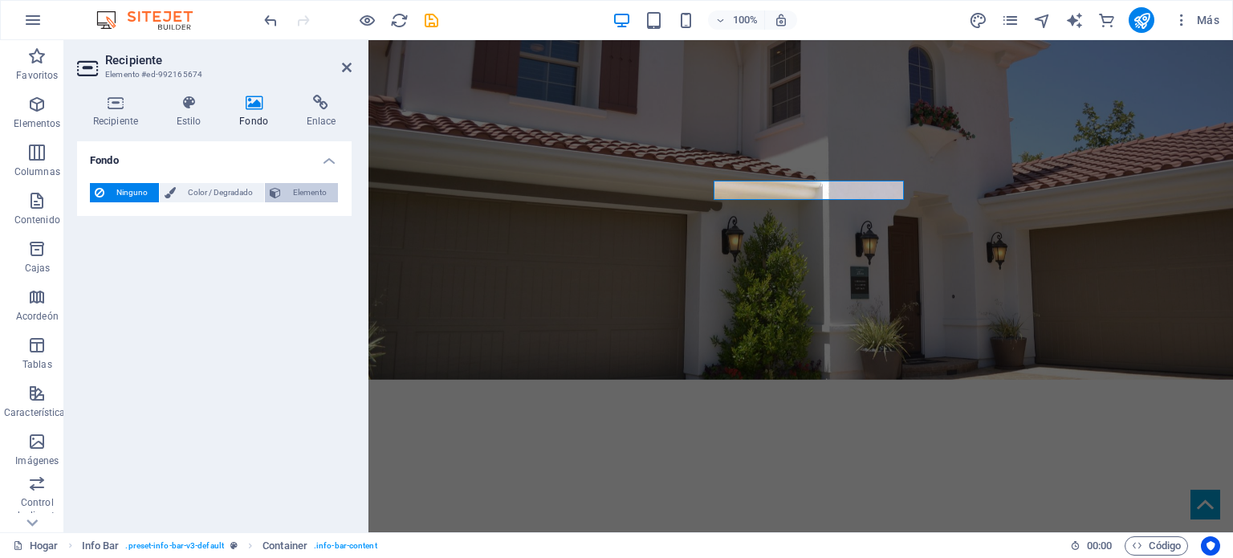
click at [298, 195] on font "Elemento" at bounding box center [310, 192] width 34 height 9
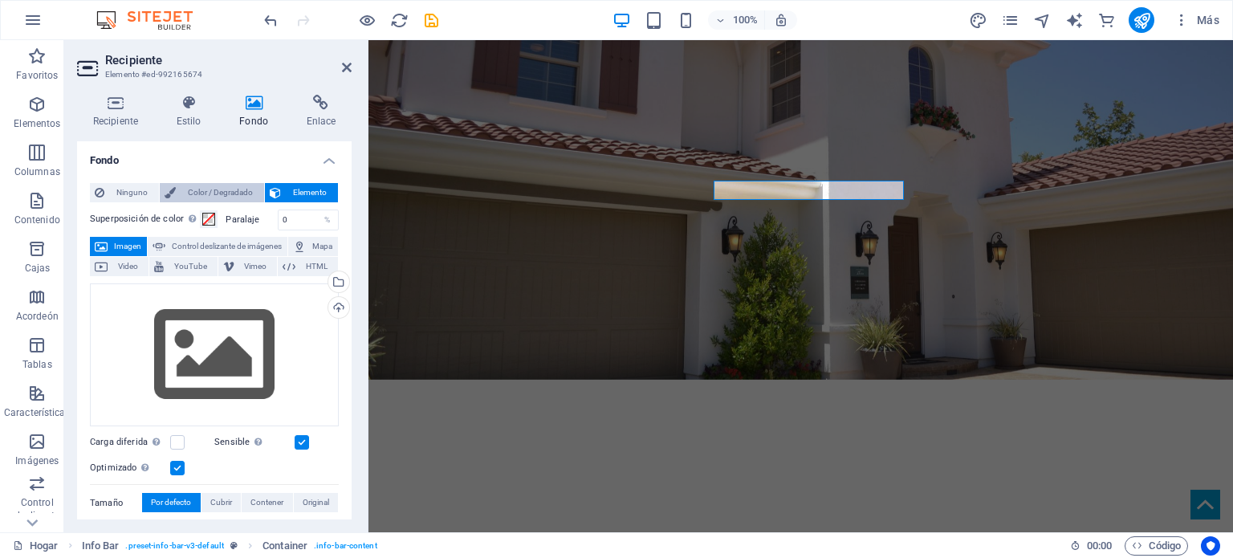
click at [218, 193] on font "Color / Degradado" at bounding box center [220, 192] width 65 height 9
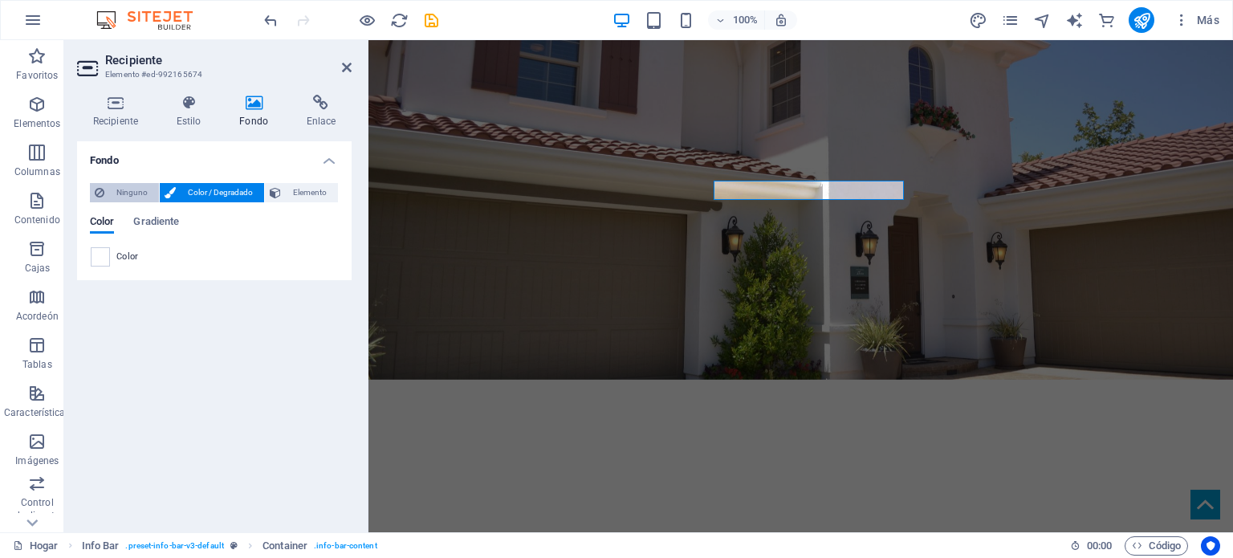
click at [122, 189] on font "Ninguno" at bounding box center [131, 192] width 31 height 9
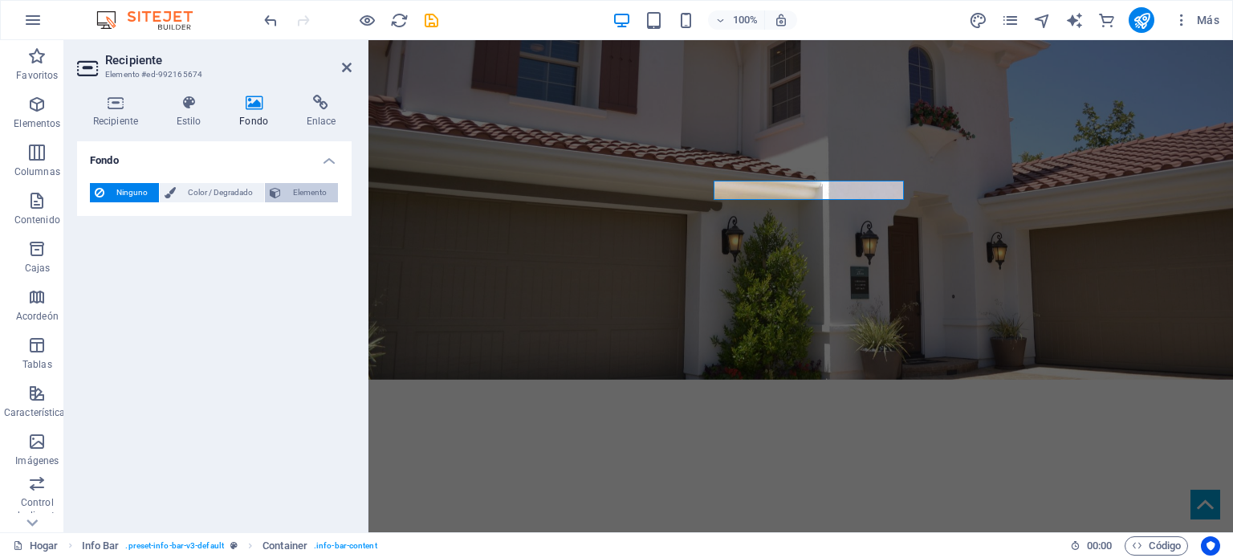
click at [291, 189] on span "Elemento" at bounding box center [309, 192] width 47 height 19
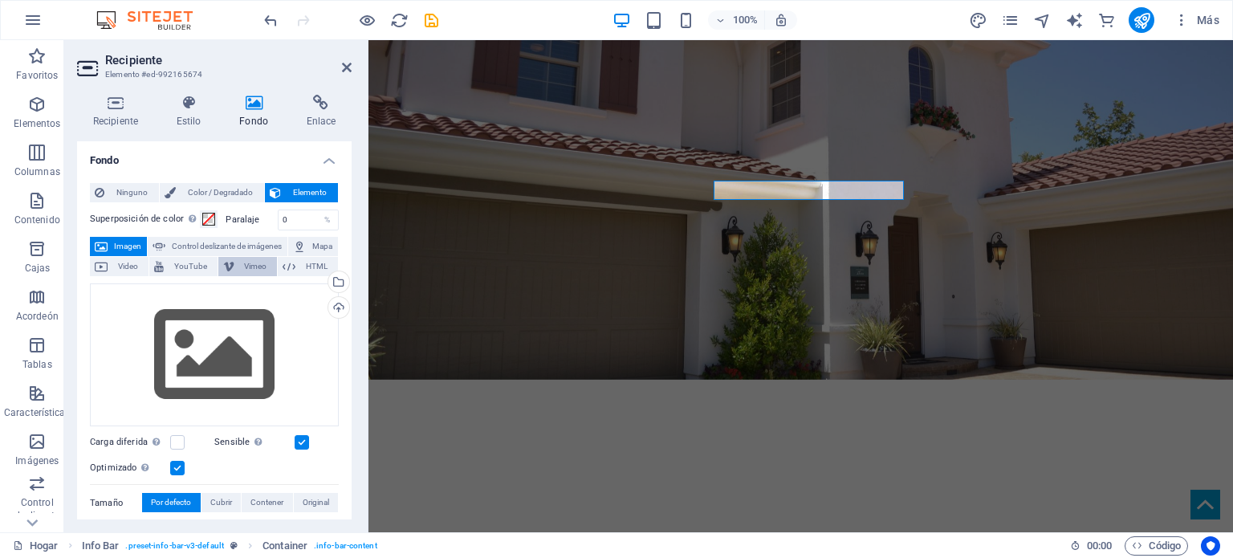
click at [247, 266] on font "Vimeo" at bounding box center [255, 266] width 22 height 9
select select "ar16_9"
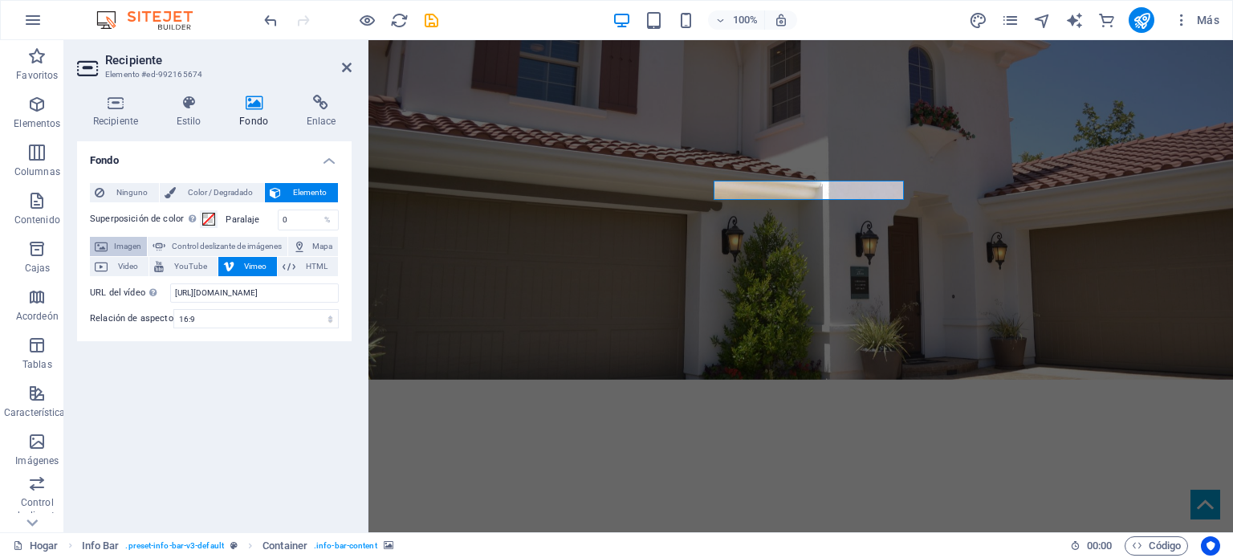
click at [116, 243] on font "Imagen" at bounding box center [127, 246] width 27 height 9
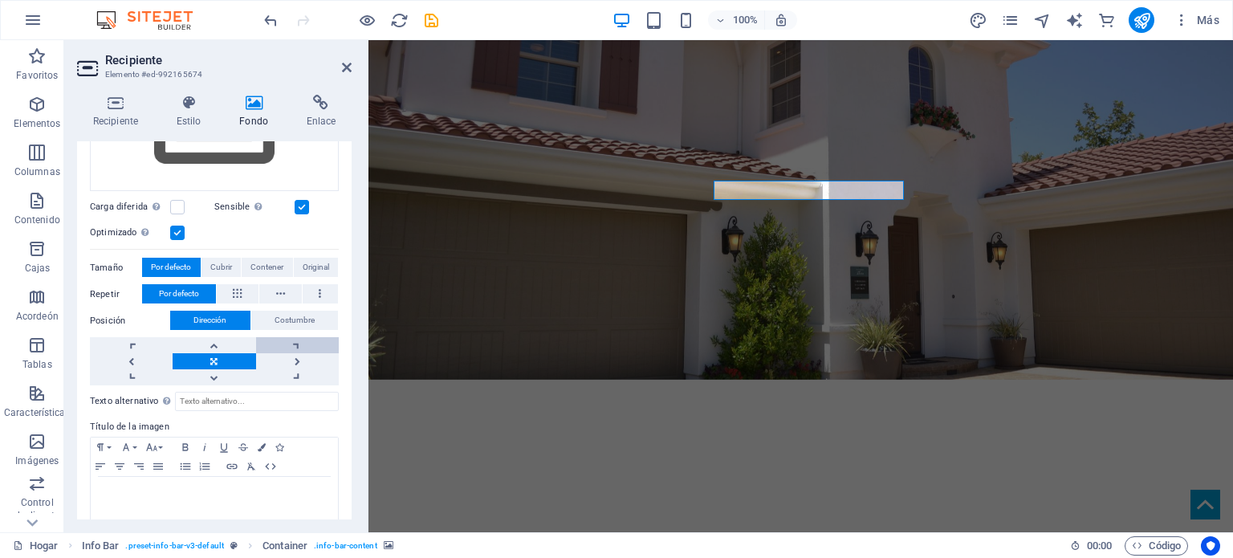
scroll to position [253, 0]
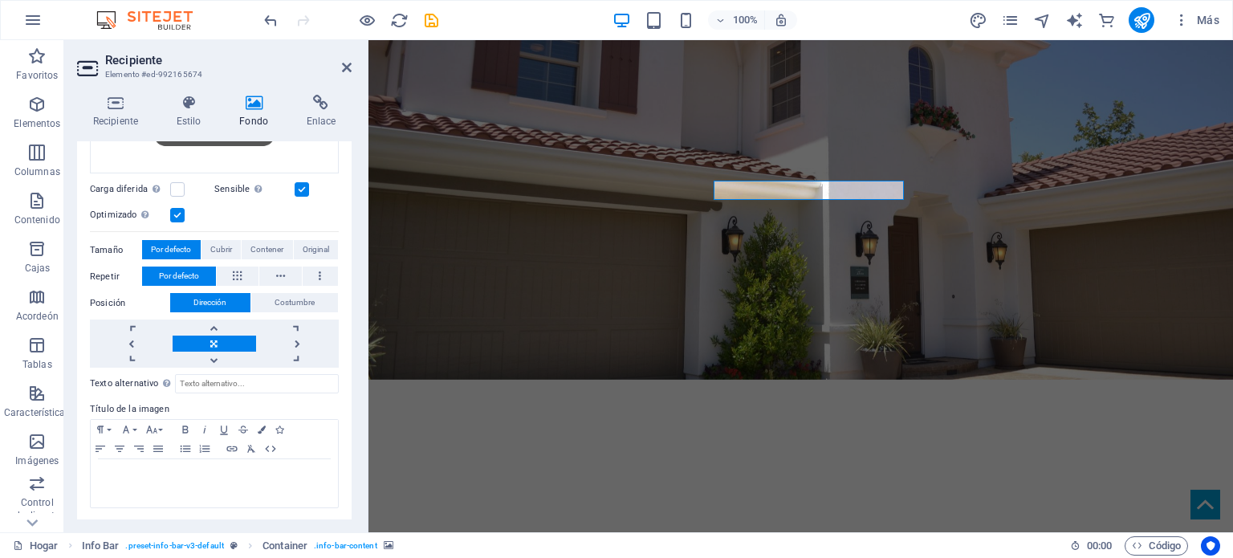
click at [210, 301] on font "Dirección" at bounding box center [209, 302] width 33 height 9
click at [145, 412] on font "Título de la imagen" at bounding box center [129, 409] width 79 height 10
click at [321, 105] on icon at bounding box center [321, 103] width 61 height 16
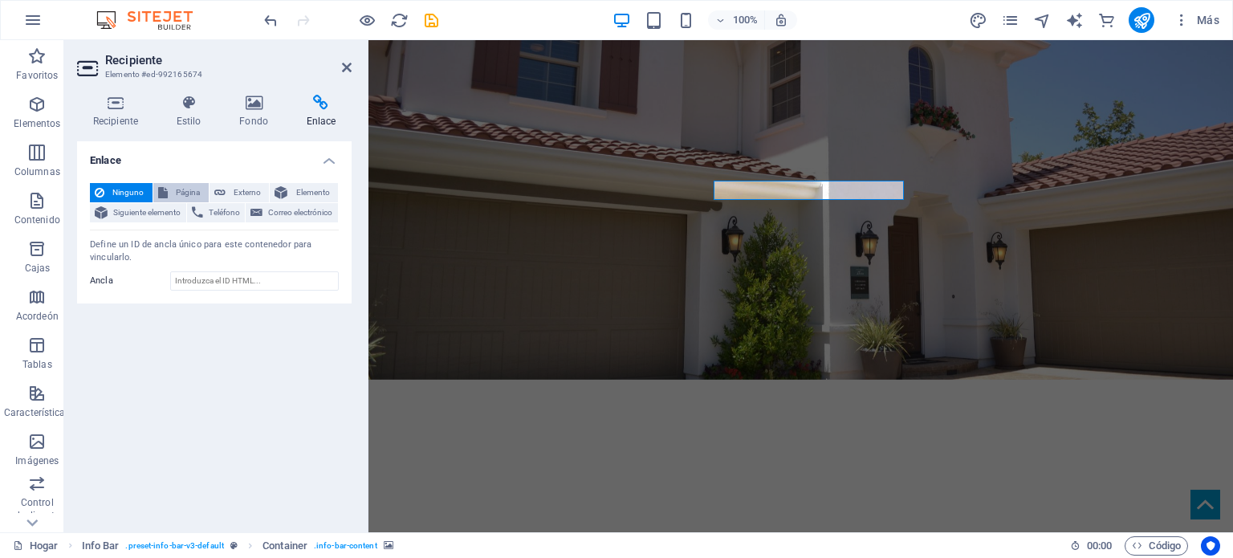
click at [177, 191] on font "Página" at bounding box center [188, 192] width 24 height 9
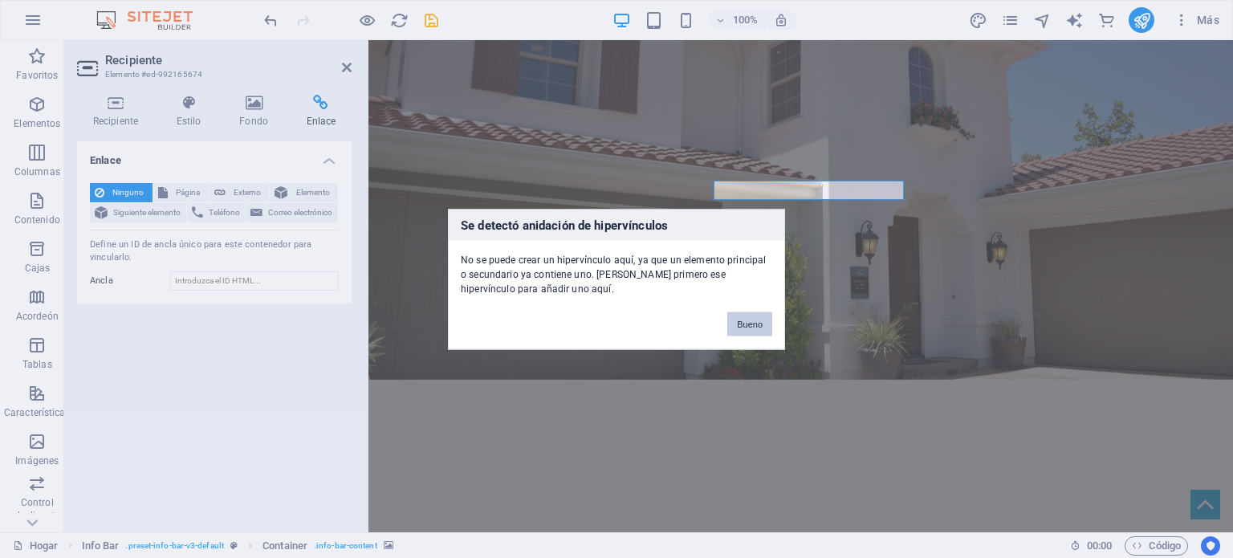
click at [749, 320] on font "Bueno" at bounding box center [750, 324] width 26 height 10
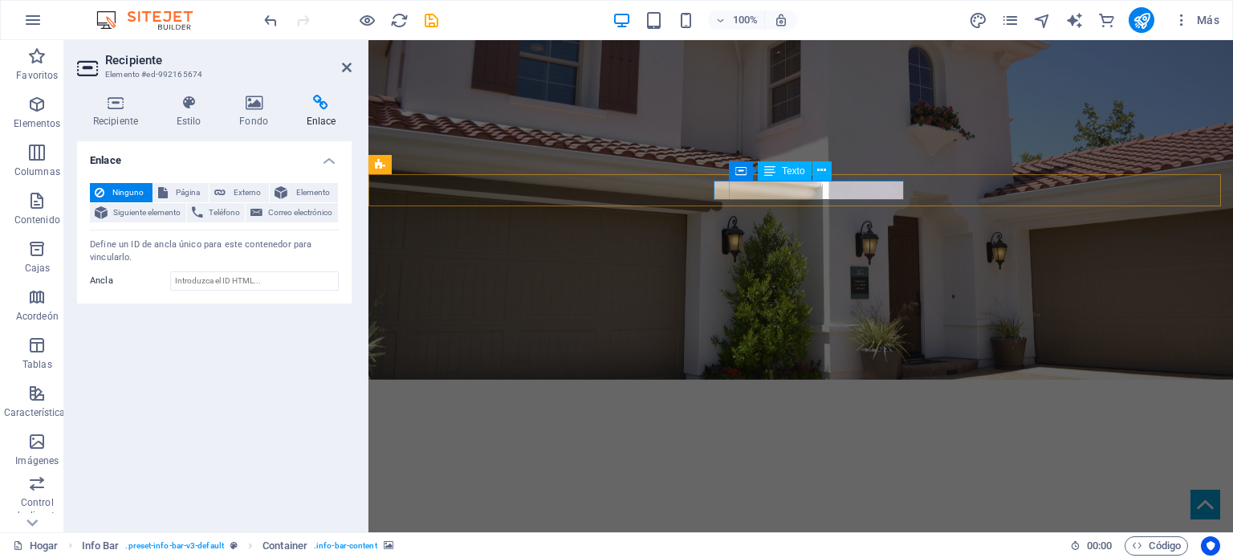
click at [250, 104] on icon at bounding box center [253, 103] width 60 height 16
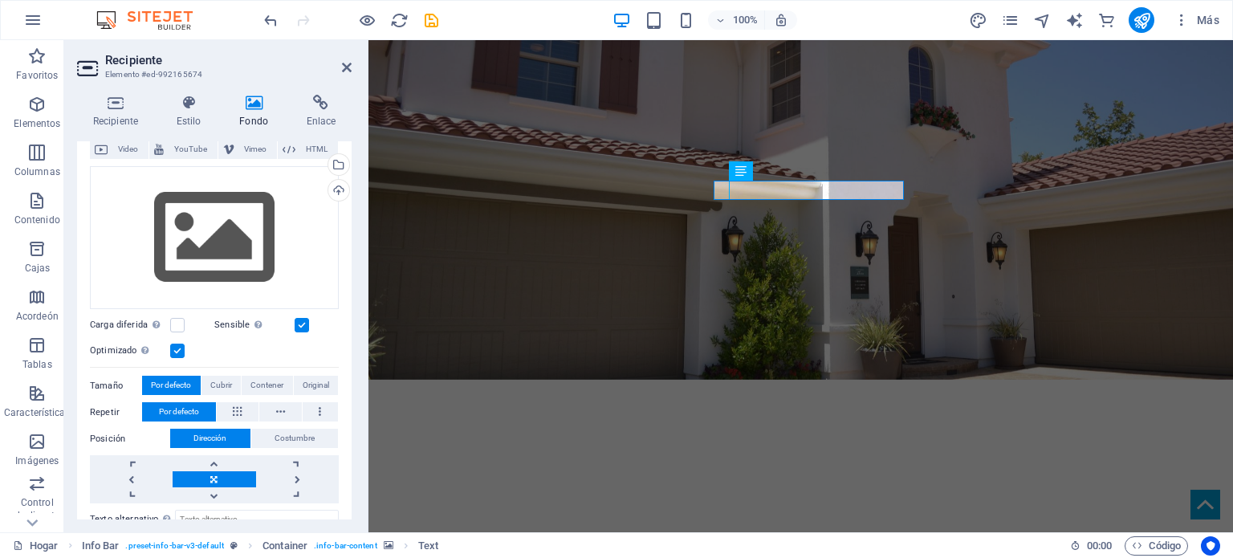
scroll to position [0, 0]
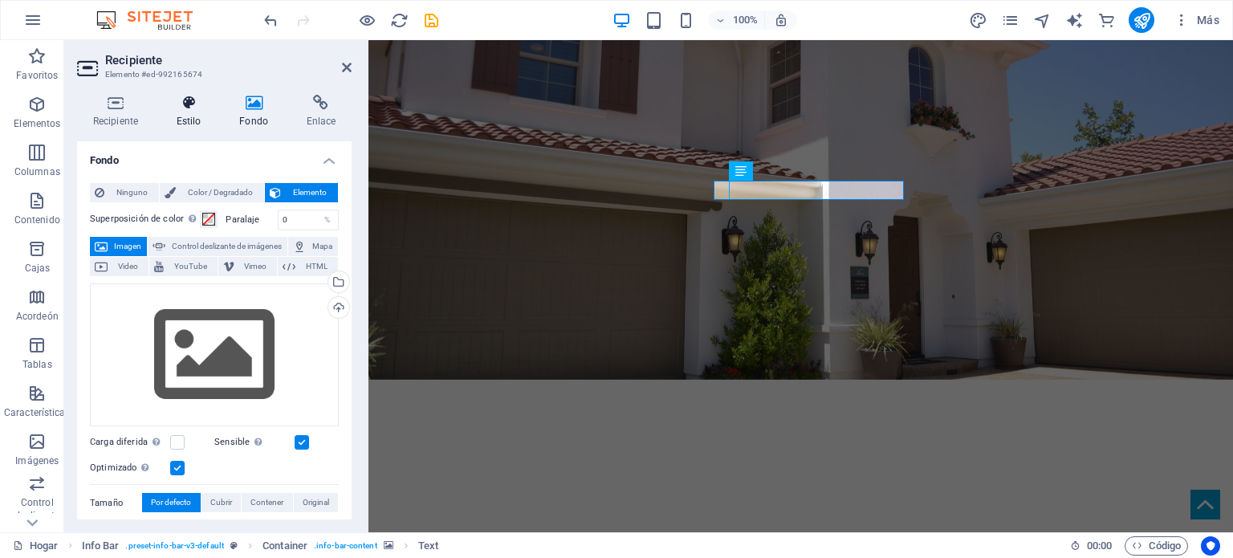
click at [193, 117] on font "Estilo" at bounding box center [189, 121] width 25 height 11
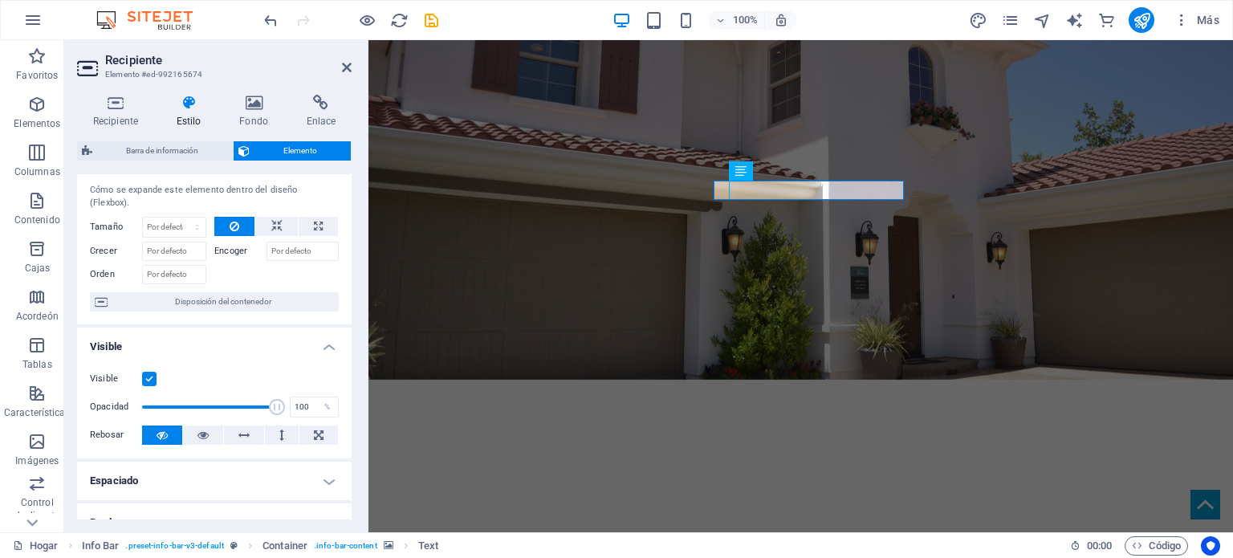
scroll to position [23, 0]
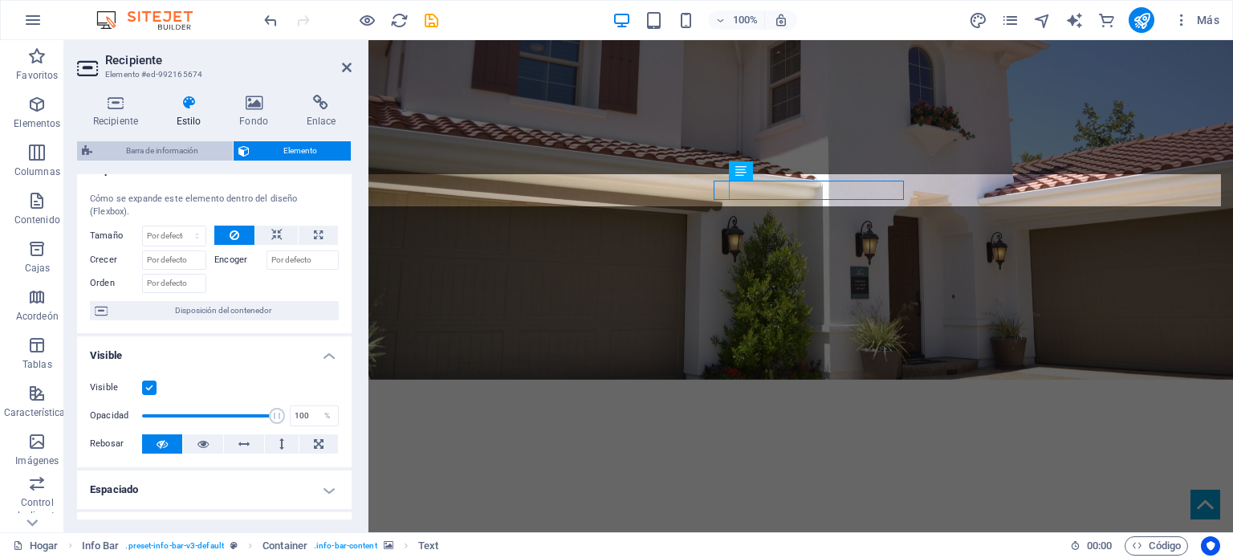
click at [181, 149] on font "Barra de información" at bounding box center [162, 150] width 72 height 9
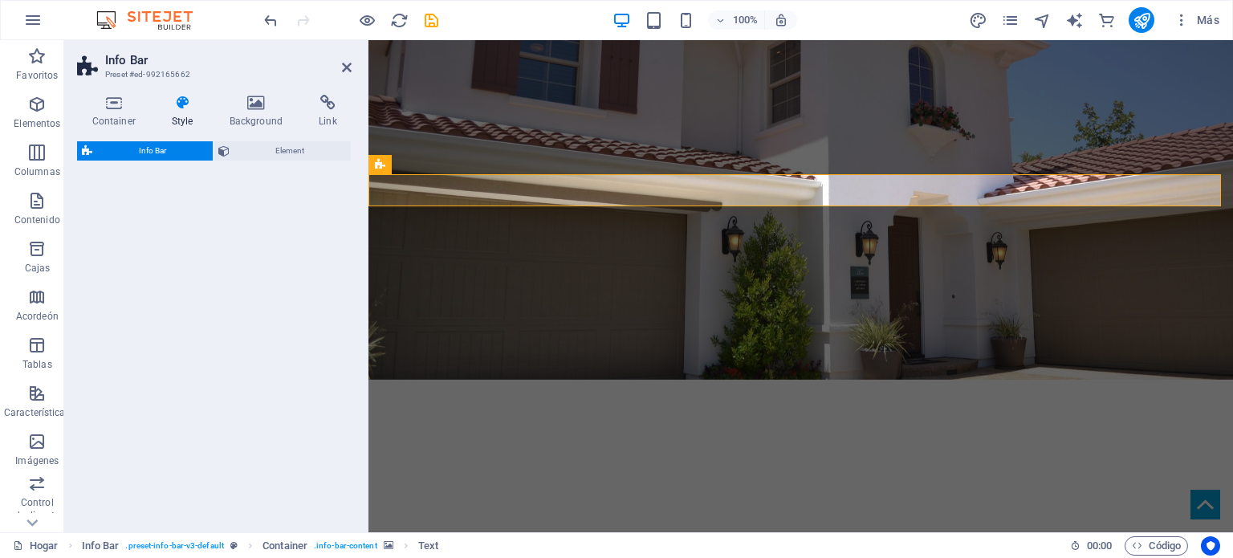
select select "rem"
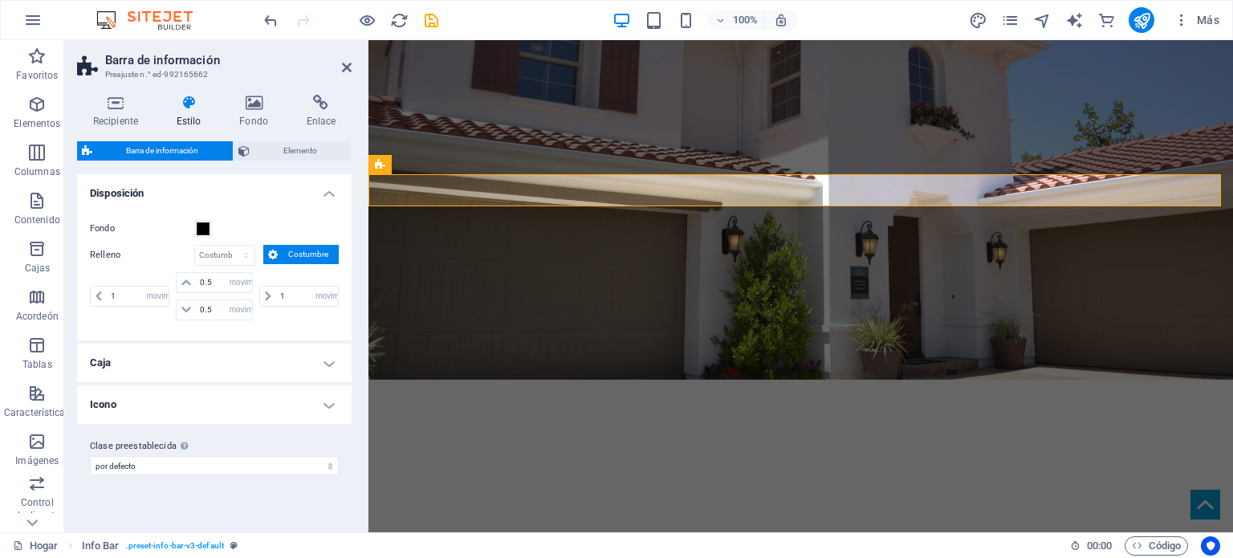
click at [333, 362] on h4 "Caja" at bounding box center [214, 363] width 275 height 39
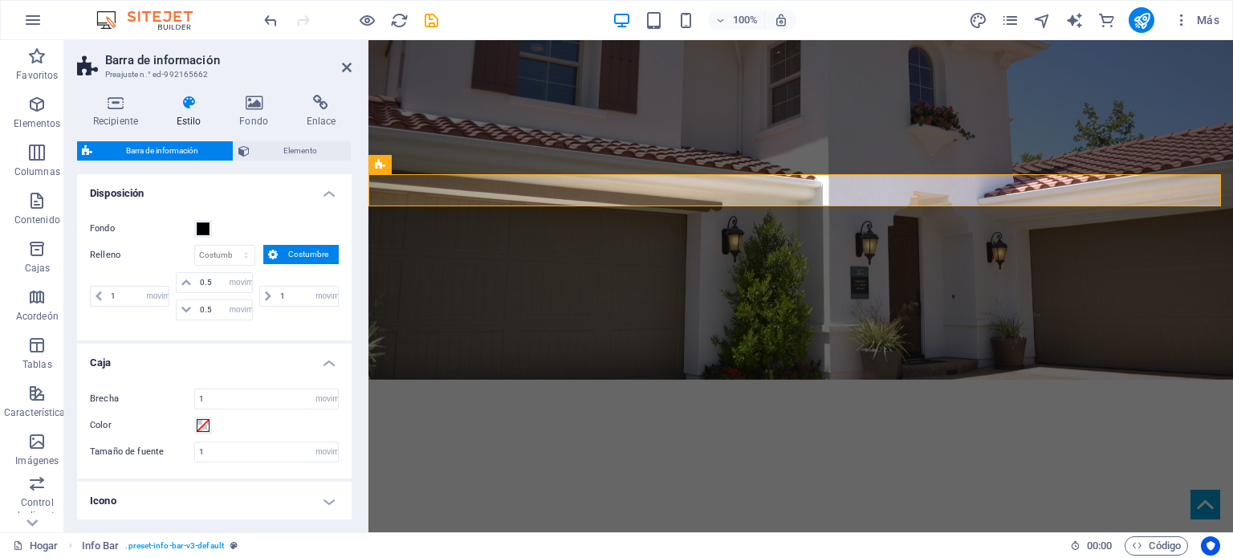
click at [328, 365] on h4 "Caja" at bounding box center [214, 358] width 275 height 29
